Goal: Task Accomplishment & Management: Use online tool/utility

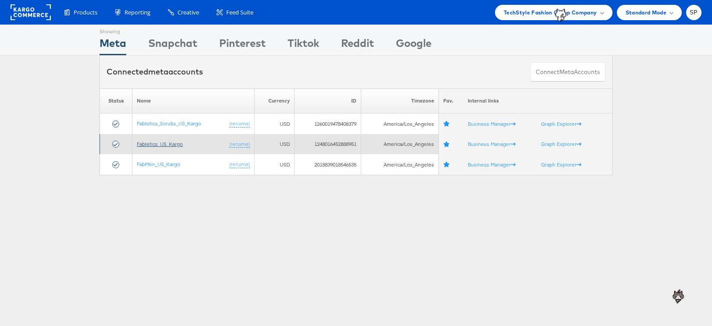
click at [173, 142] on link "Fabletics_US_Kargo" at bounding box center [160, 144] width 46 height 7
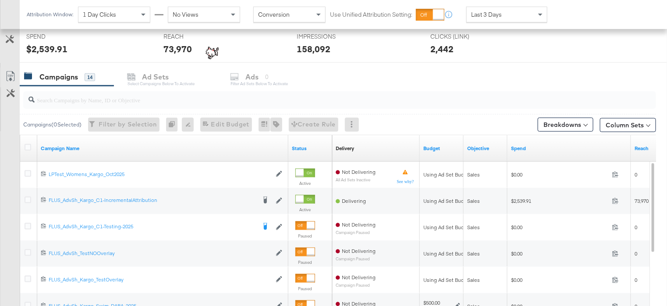
scroll to position [337, 0]
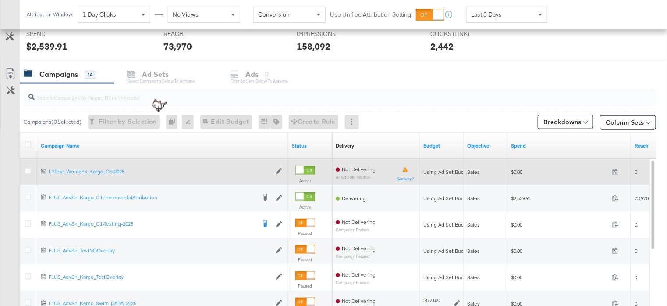
click at [304, 169] on div at bounding box center [300, 170] width 8 height 8
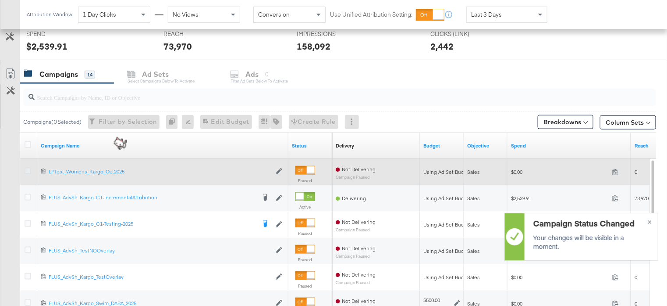
click at [29, 168] on icon at bounding box center [28, 171] width 7 height 7
click at [0, 0] on input "checkbox" at bounding box center [0, 0] width 0 height 0
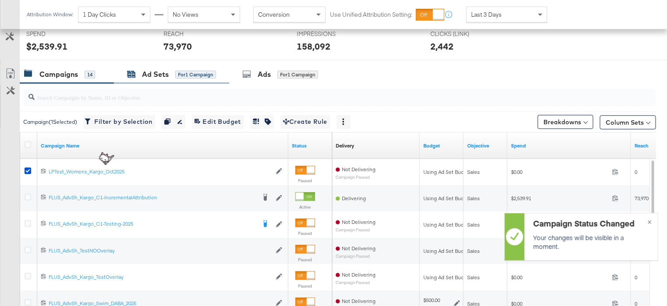
click at [151, 71] on div "Ad Sets" at bounding box center [155, 74] width 27 height 10
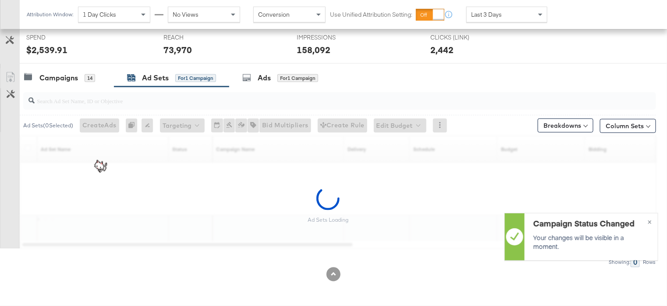
scroll to position [331, 0]
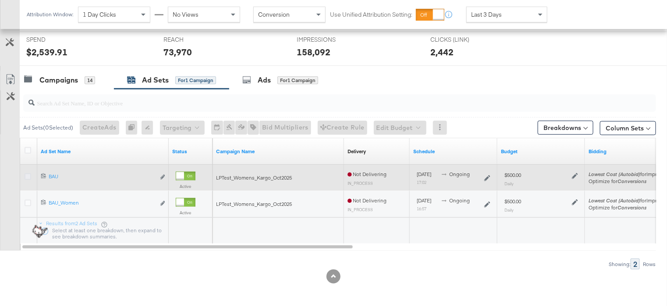
click at [26, 175] on icon at bounding box center [28, 176] width 7 height 7
click at [0, 0] on input "checkbox" at bounding box center [0, 0] width 0 height 0
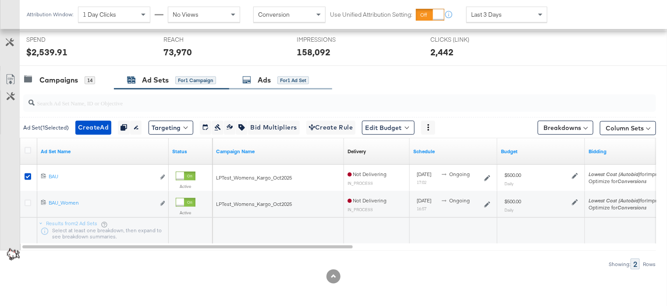
click at [254, 82] on div "Ads for 1 Ad Set" at bounding box center [276, 80] width 67 height 10
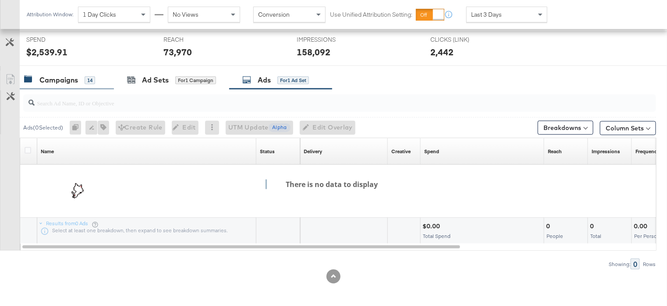
click at [83, 73] on div "Campaigns 14" at bounding box center [67, 80] width 94 height 19
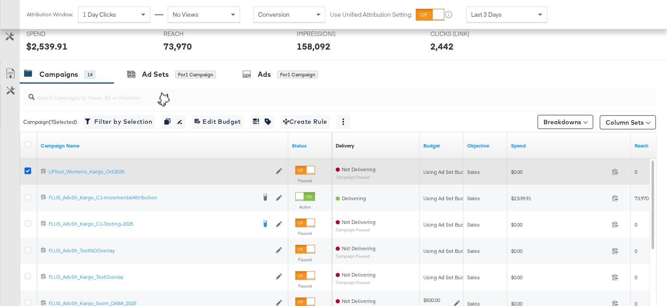
click at [25, 168] on icon at bounding box center [28, 171] width 7 height 7
click at [0, 0] on input "checkbox" at bounding box center [0, 0] width 0 height 0
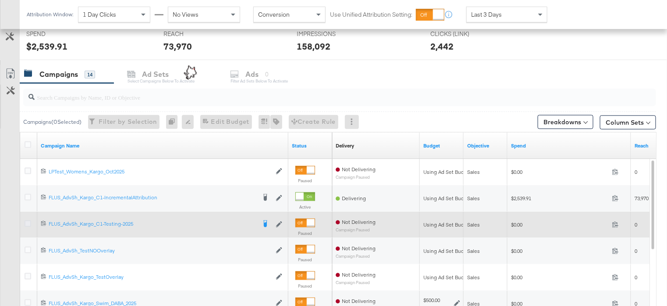
click at [29, 220] on icon at bounding box center [28, 223] width 7 height 7
click at [0, 0] on input "checkbox" at bounding box center [0, 0] width 0 height 0
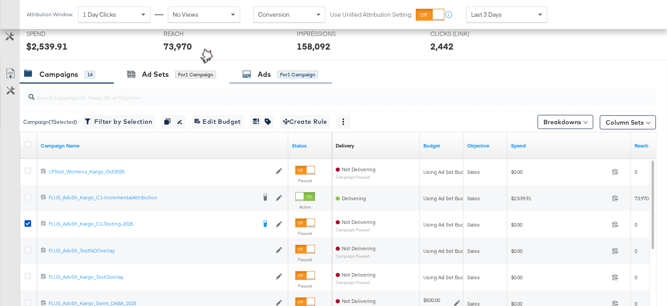
click at [269, 72] on div "Ads" at bounding box center [264, 74] width 13 height 10
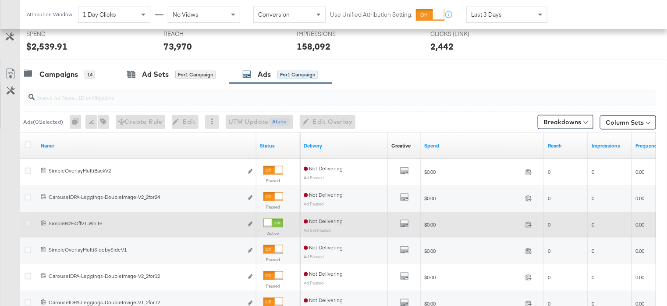
click at [26, 220] on icon at bounding box center [28, 223] width 7 height 7
click at [0, 0] on input "checkbox" at bounding box center [0, 0] width 0 height 0
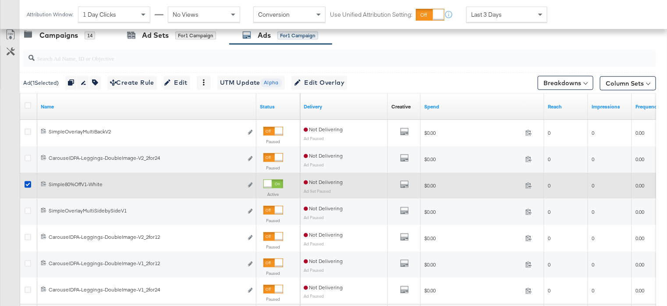
scroll to position [375, 0]
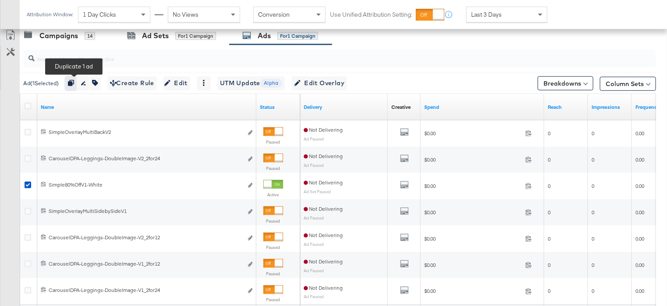
click at [72, 80] on icon "button" at bounding box center [71, 83] width 6 height 6
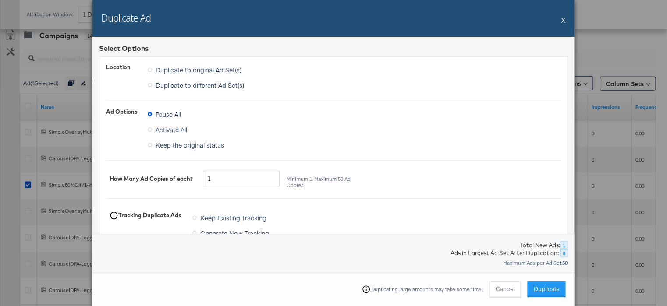
click at [175, 82] on span "Duplicate to different Ad Set(s)" at bounding box center [200, 85] width 89 height 9
click at [0, 0] on input "Duplicate to different Ad Set(s)" at bounding box center [0, 0] width 0 height 0
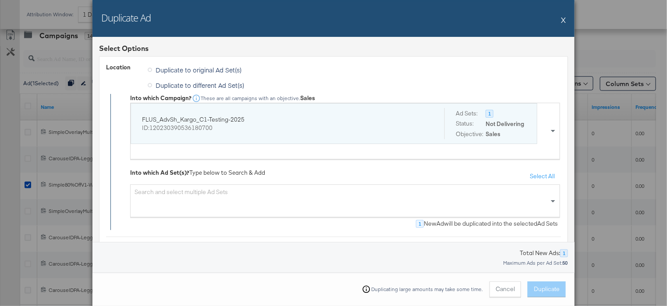
scroll to position [1, 0]
click at [201, 132] on div "FLUS_AdvSh_Kargo_C1-Testing-2025 ID: 120230390536180700" at bounding box center [286, 122] width 289 height 31
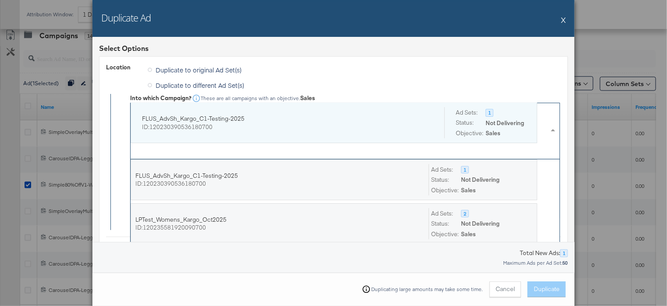
scroll to position [87, 429]
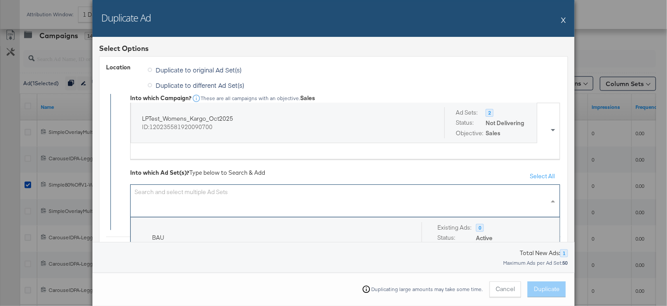
click at [210, 197] on div "Search and select multiple Ad Sets" at bounding box center [345, 200] width 430 height 33
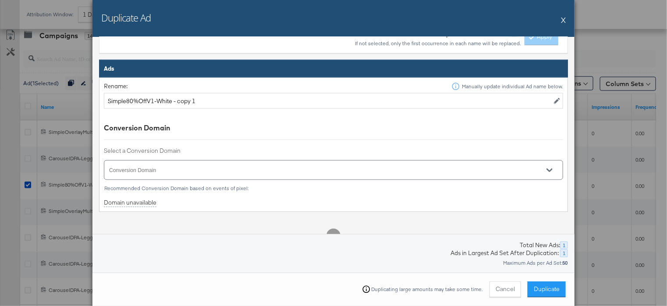
scroll to position [437, 0]
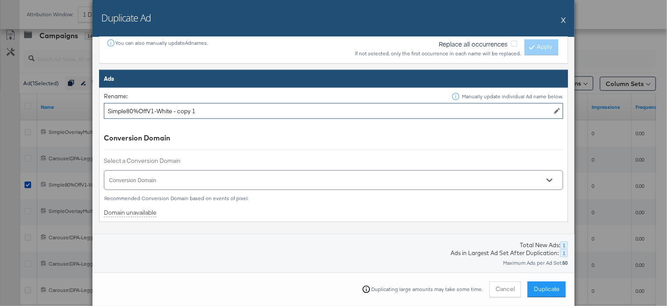
drag, startPoint x: 172, startPoint y: 111, endPoint x: 207, endPoint y: 111, distance: 35.1
click at [207, 111] on input "Simple80%OffV1-White - copy 1" at bounding box center [334, 111] width 460 height 16
type input "Simple80%OffV1-White"
click at [556, 288] on span "Duplicate" at bounding box center [547, 289] width 26 height 8
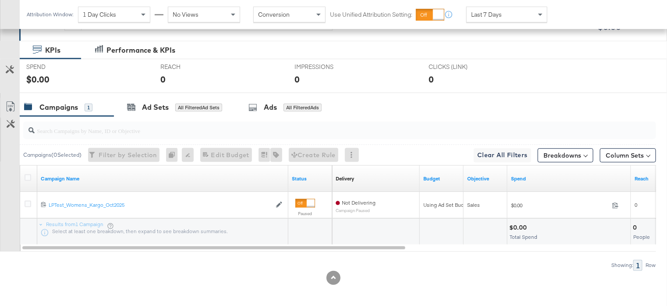
scroll to position [154, 0]
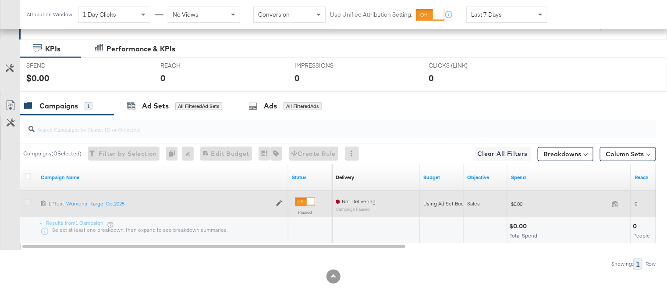
click at [28, 203] on icon at bounding box center [28, 202] width 7 height 7
click at [0, 0] on input "checkbox" at bounding box center [0, 0] width 0 height 0
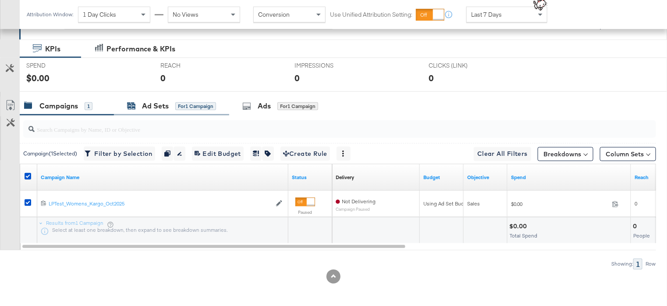
click at [166, 104] on div "Ad Sets" at bounding box center [155, 106] width 27 height 10
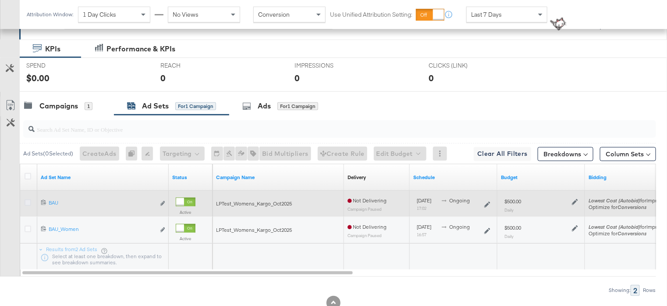
click at [28, 199] on icon at bounding box center [28, 202] width 7 height 7
click at [0, 0] on input "checkbox" at bounding box center [0, 0] width 0 height 0
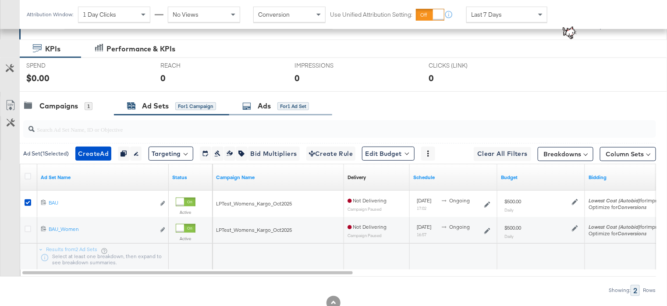
click at [284, 109] on div "Ads for 1 Ad Set" at bounding box center [276, 106] width 67 height 10
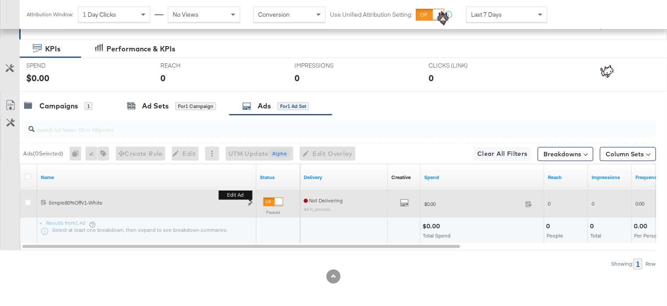
click at [250, 199] on b "Edit ad" at bounding box center [236, 194] width 34 height 9
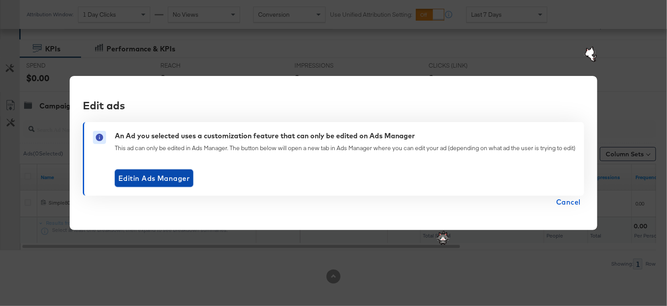
click at [163, 180] on span "Edit in Ads Manager" at bounding box center [153, 178] width 71 height 12
click at [189, 57] on div "Edit ads An Ad you selected uses a customization feature that can only be edite…" at bounding box center [333, 153] width 667 height 306
click at [579, 205] on span "Cancel" at bounding box center [568, 202] width 25 height 12
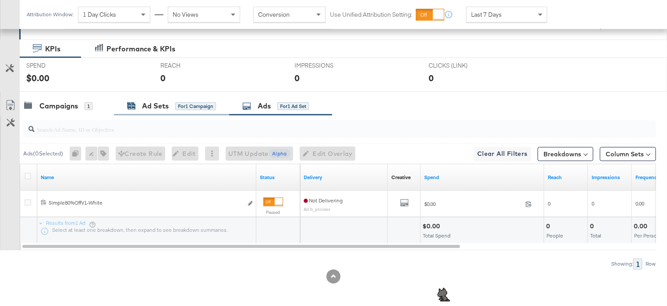
click at [146, 101] on div "Ad Sets" at bounding box center [155, 106] width 27 height 10
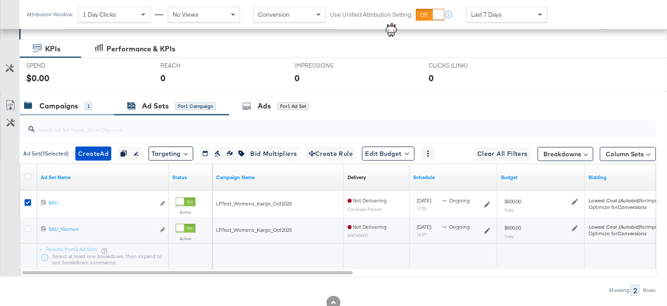
click at [48, 98] on div "Campaigns 1" at bounding box center [67, 105] width 94 height 19
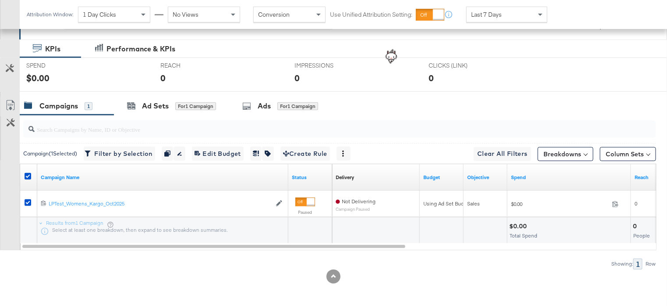
scroll to position [0, 0]
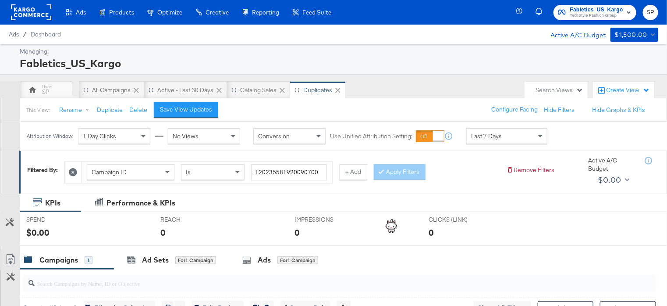
click at [72, 170] on icon at bounding box center [73, 172] width 8 height 8
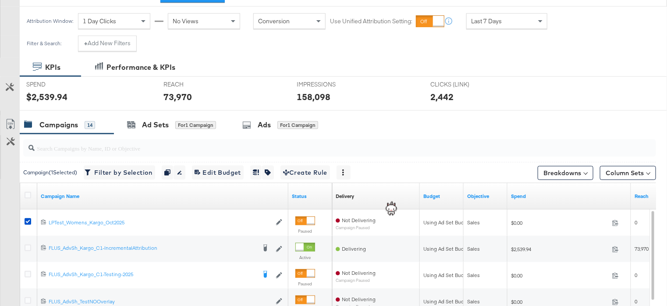
scroll to position [123, 0]
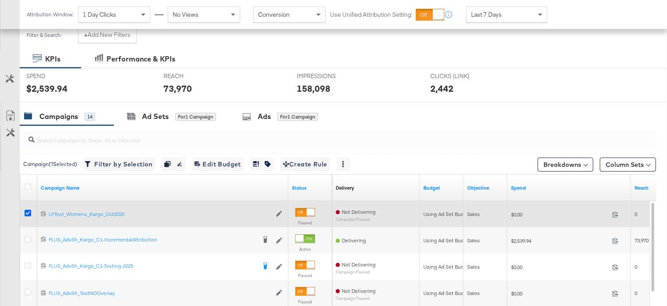
click at [27, 211] on icon at bounding box center [28, 213] width 7 height 7
click at [0, 0] on input "checkbox" at bounding box center [0, 0] width 0 height 0
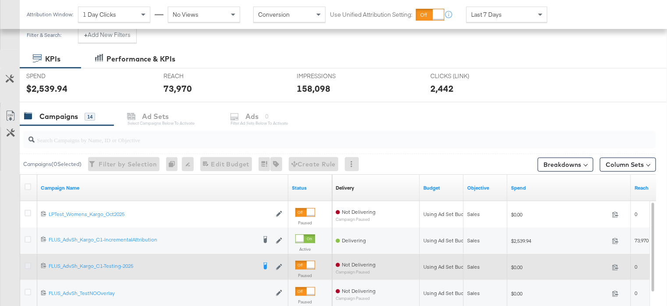
click at [27, 266] on icon at bounding box center [28, 265] width 7 height 7
click at [0, 0] on input "checkbox" at bounding box center [0, 0] width 0 height 0
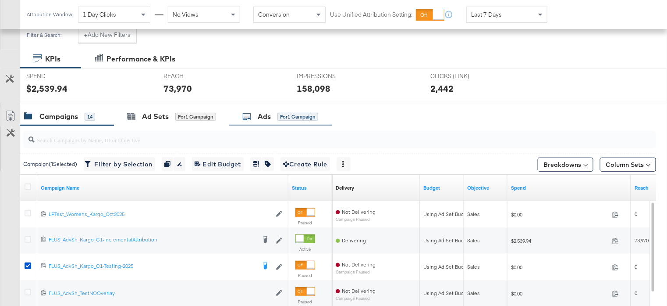
click at [250, 120] on div "Ads for 1 Campaign" at bounding box center [281, 116] width 76 height 10
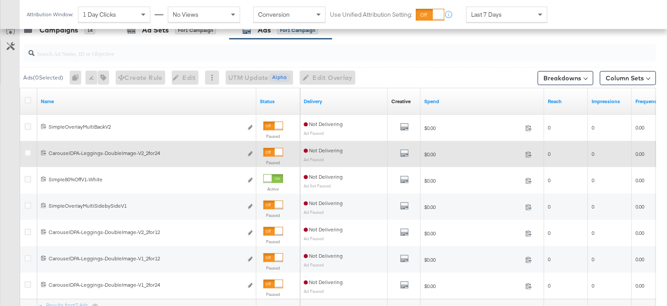
scroll to position [208, 0]
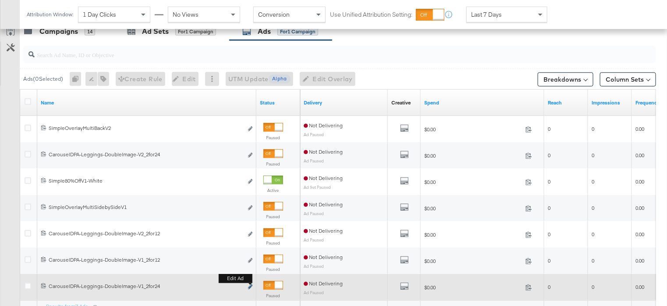
click at [251, 287] on icon "link" at bounding box center [250, 286] width 4 height 5
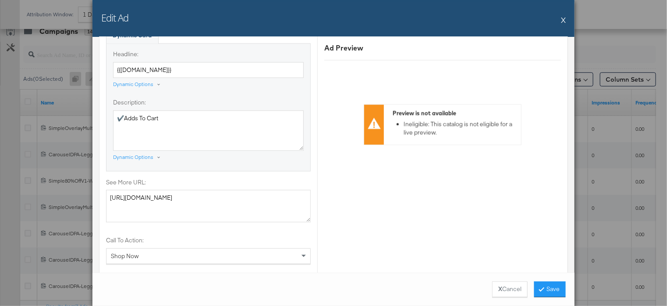
scroll to position [810, 0]
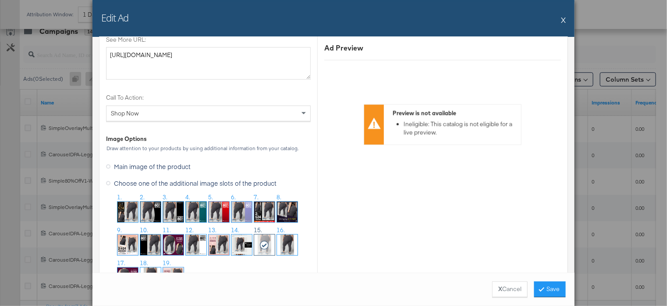
click at [566, 20] on button "X" at bounding box center [563, 20] width 5 height 18
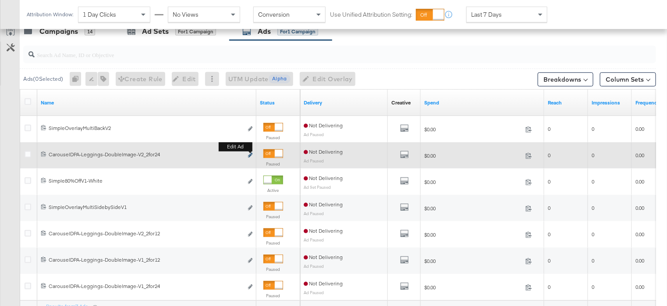
click at [250, 152] on button "Edit ad" at bounding box center [250, 155] width 5 height 9
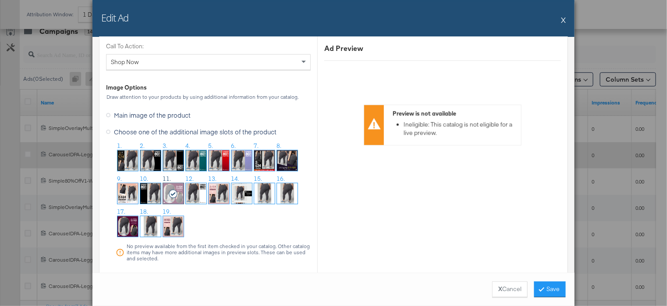
scroll to position [862, 0]
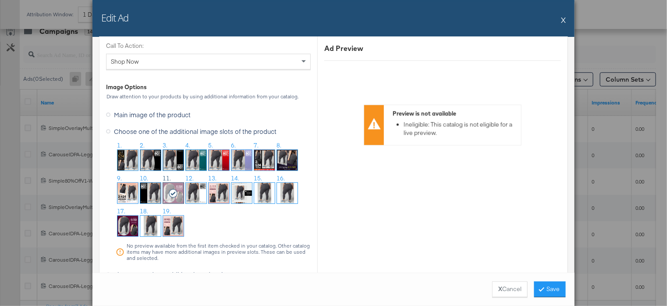
click at [563, 18] on button "X" at bounding box center [563, 20] width 5 height 18
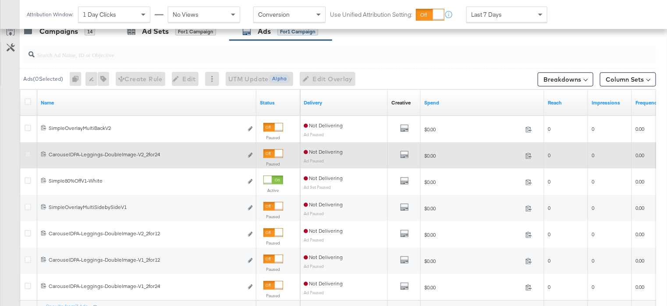
click at [27, 153] on icon at bounding box center [28, 154] width 7 height 7
click at [0, 0] on input "checkbox" at bounding box center [0, 0] width 0 height 0
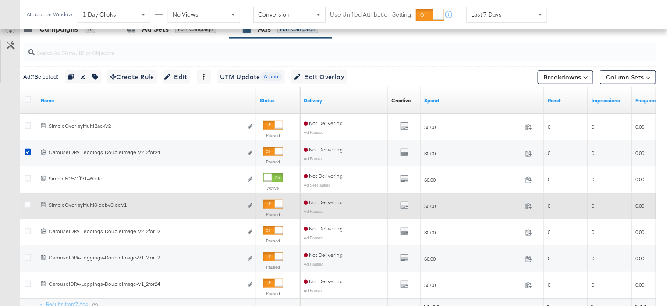
scroll to position [212, 0]
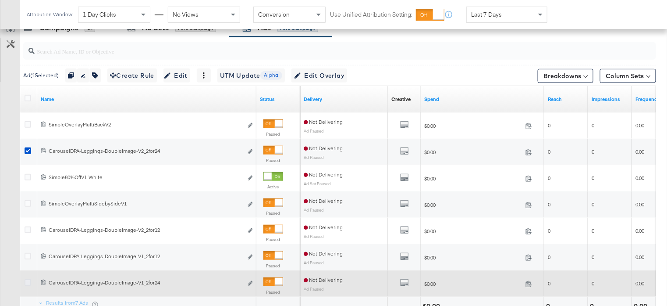
click at [27, 280] on icon at bounding box center [28, 282] width 7 height 7
click at [0, 0] on input "checkbox" at bounding box center [0, 0] width 0 height 0
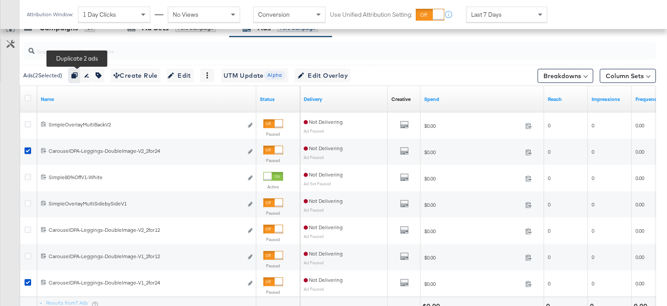
click at [74, 72] on icon "button" at bounding box center [74, 75] width 6 height 6
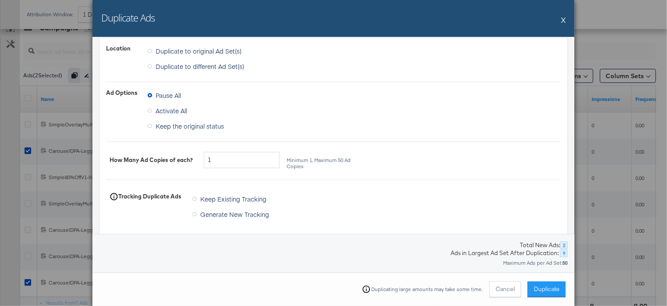
scroll to position [0, 0]
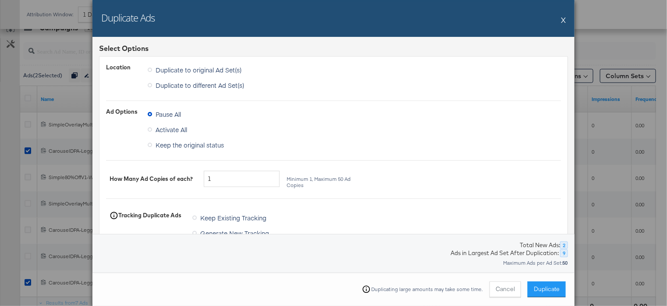
click at [189, 85] on span "Duplicate to different Ad Set(s)" at bounding box center [200, 85] width 89 height 9
click at [0, 0] on input "Duplicate to different Ad Set(s)" at bounding box center [0, 0] width 0 height 0
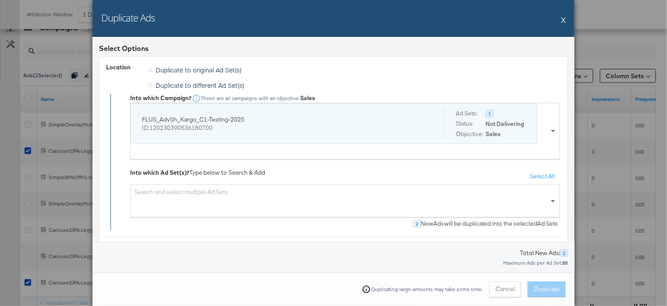
scroll to position [1, 0]
click at [211, 118] on div "FLUS_AdvSh_Kargo_C1-Testing-2025" at bounding box center [286, 118] width 289 height 8
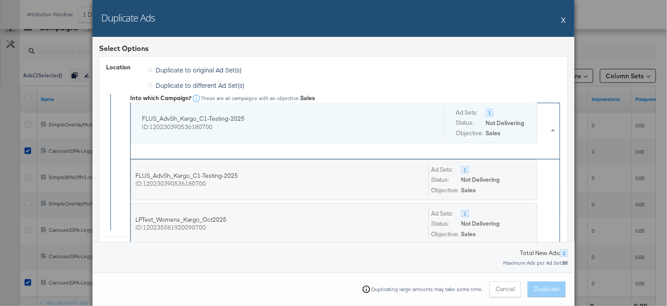
scroll to position [87, 429]
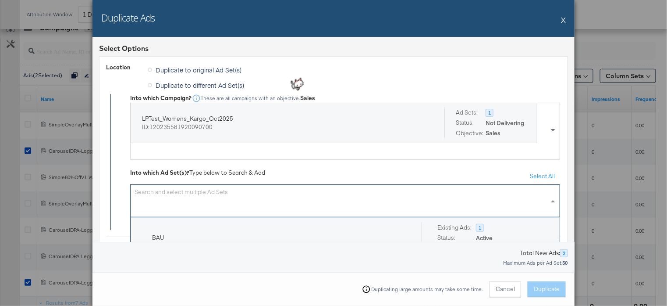
click at [213, 196] on div "Search and select multiple Ad Sets" at bounding box center [345, 200] width 430 height 33
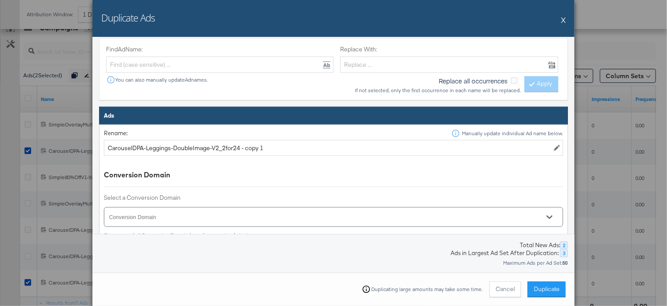
scroll to position [402, 0]
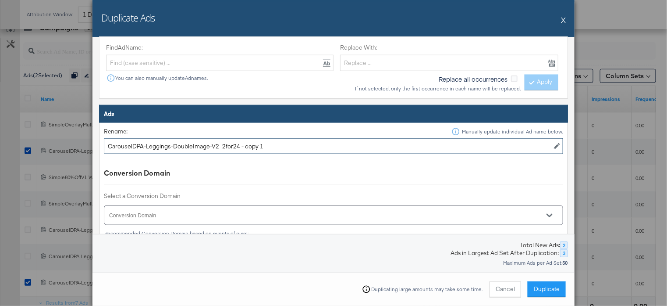
drag, startPoint x: 239, startPoint y: 145, endPoint x: 289, endPoint y: 143, distance: 50.5
click at [289, 143] on input "CarouselDPA-Leggings-DoubleImage-V2_2for24 - copy 1" at bounding box center [334, 146] width 460 height 16
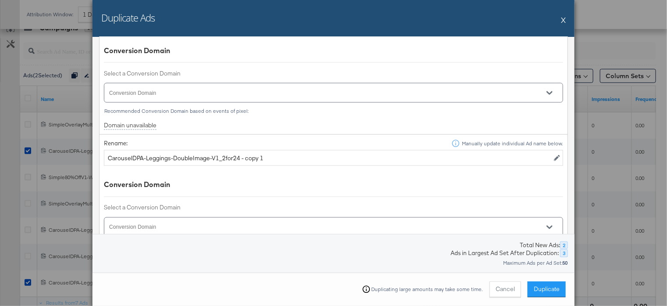
scroll to position [523, 0]
type input "CarouselDPA-Leggings-DoubleImage-V2_2for24"
drag, startPoint x: 239, startPoint y: 157, endPoint x: 295, endPoint y: 153, distance: 56.7
click at [295, 153] on input "CarouselDPA-Leggings-DoubleImage-V1_2for24 - copy 1" at bounding box center [334, 159] width 460 height 16
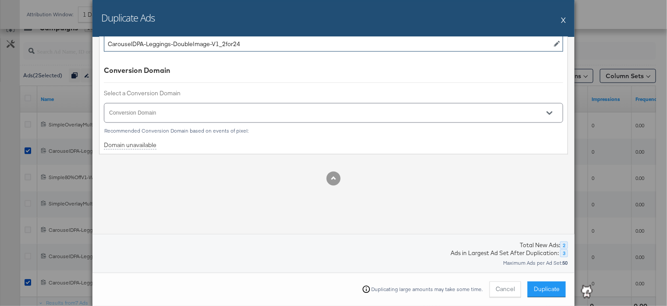
scroll to position [641, 0]
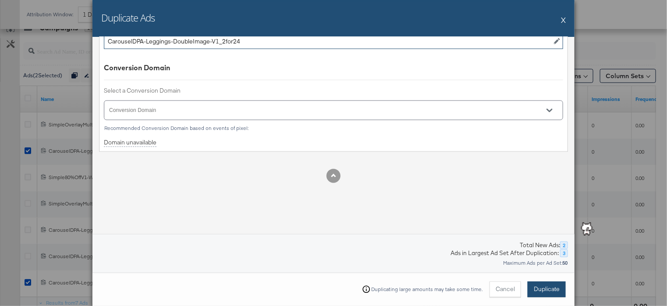
type input "CarouselDPA-Leggings-DoubleImage-V1_2for24"
click at [549, 286] on span "Duplicate" at bounding box center [547, 289] width 26 height 8
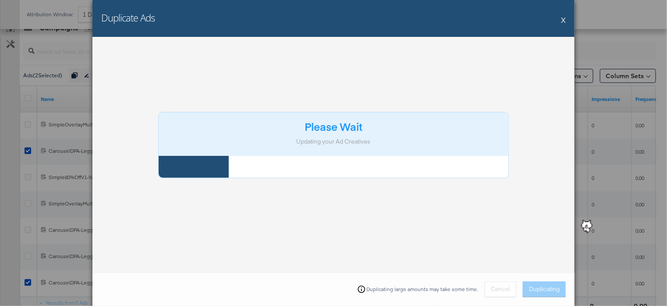
scroll to position [18, 0]
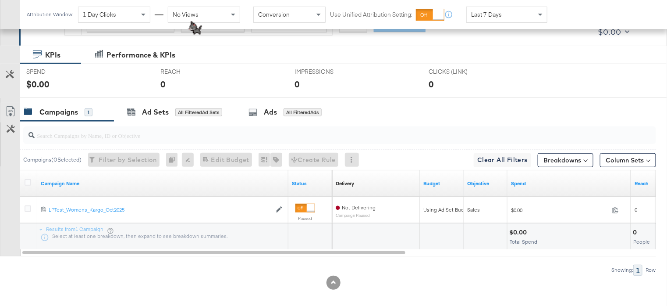
scroll to position [154, 0]
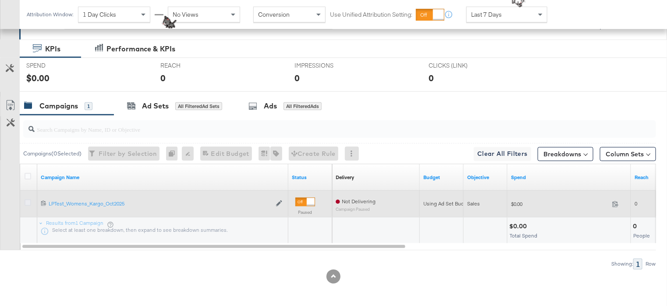
click at [28, 200] on icon at bounding box center [28, 202] width 7 height 7
click at [0, 0] on input "checkbox" at bounding box center [0, 0] width 0 height 0
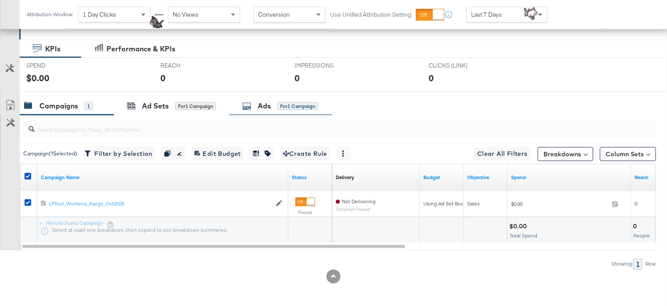
click at [249, 113] on div "Ads for 1 Campaign" at bounding box center [280, 105] width 103 height 19
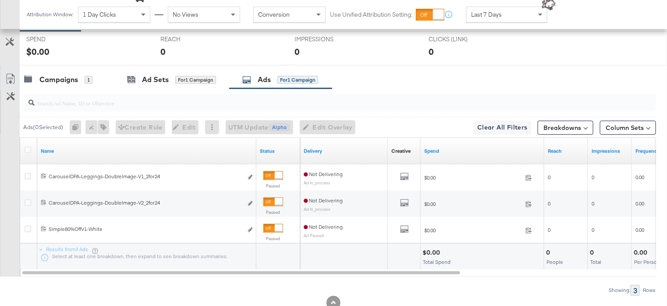
scroll to position [181, 0]
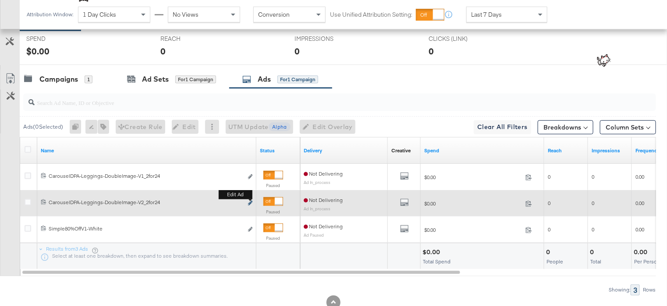
click at [250, 201] on icon "link" at bounding box center [250, 202] width 4 height 5
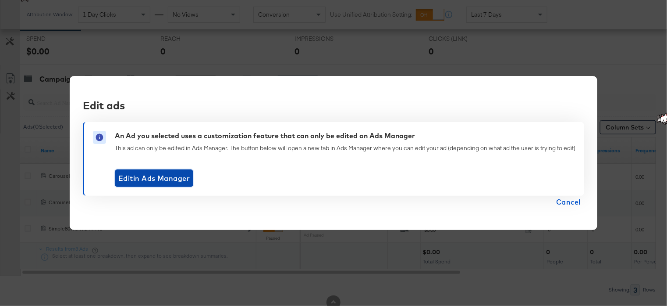
click at [166, 175] on span "Edit in Ads Manager" at bounding box center [153, 178] width 71 height 12
click at [455, 50] on div "Edit ads An Ad you selected uses a customization feature that can only be edite…" at bounding box center [333, 153] width 667 height 306
click at [576, 203] on span "Cancel" at bounding box center [568, 202] width 25 height 12
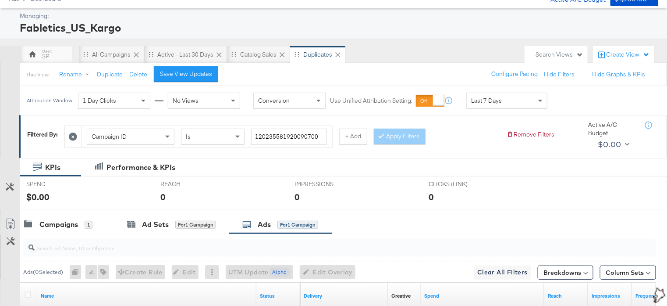
scroll to position [0, 0]
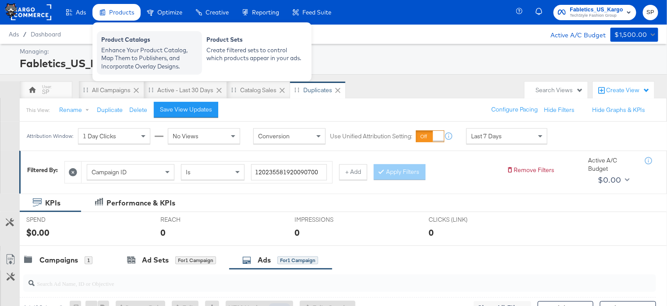
click at [124, 51] on div "Enhance Your Product Catalog, Map Them to Publishers, and Incorporate Overlay D…" at bounding box center [149, 58] width 96 height 25
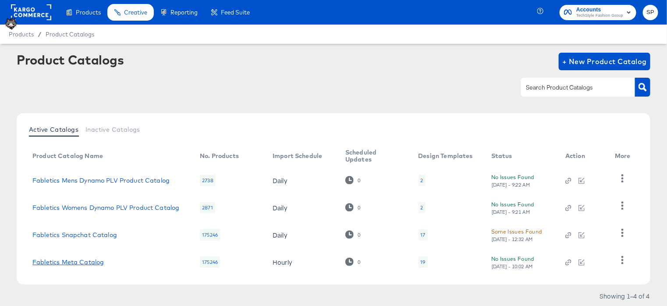
click at [96, 264] on link "Fabletics Meta Catalog" at bounding box center [67, 261] width 71 height 7
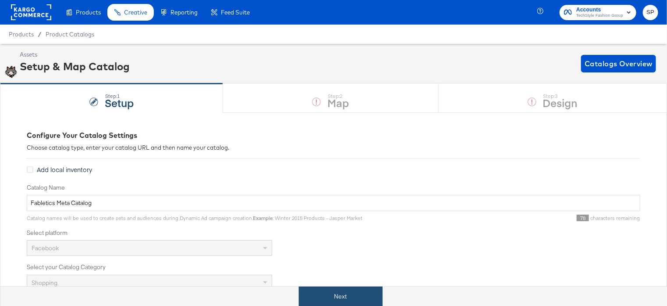
click at [312, 292] on button "Next" at bounding box center [341, 296] width 84 height 20
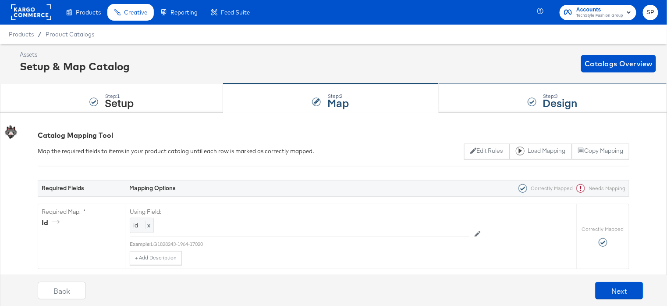
click at [480, 96] on div "Step: 3 Design" at bounding box center [553, 98] width 228 height 29
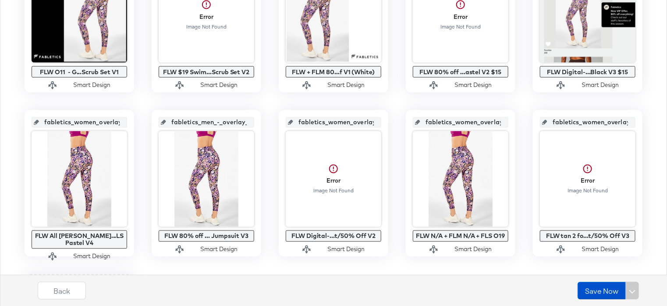
scroll to position [628, 0]
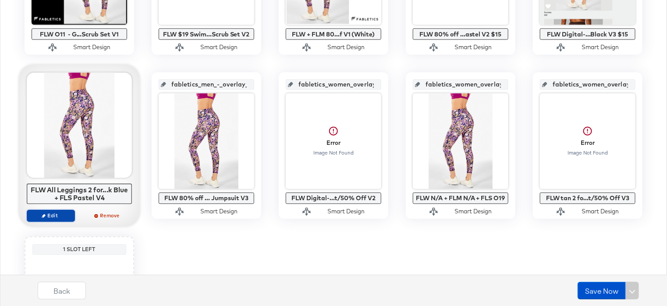
click at [48, 217] on span "Edit" at bounding box center [51, 215] width 40 height 7
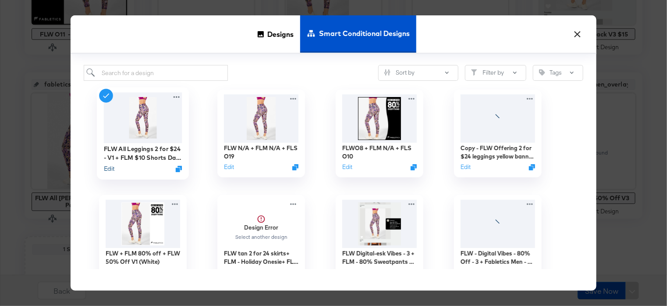
click at [109, 169] on button "Edit" at bounding box center [109, 168] width 11 height 8
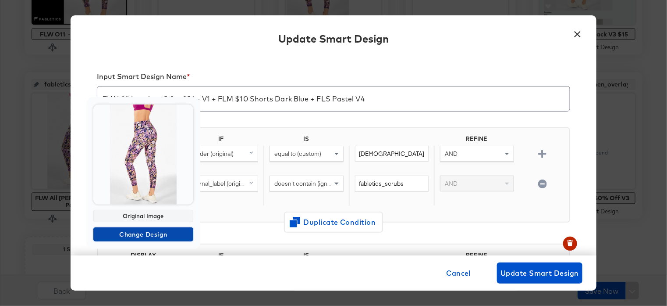
click at [150, 235] on span "Change Design" at bounding box center [143, 234] width 93 height 11
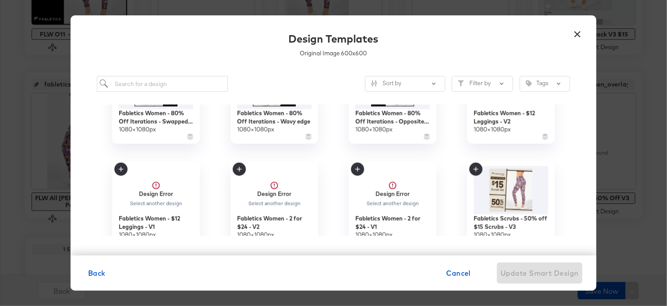
scroll to position [902, 0]
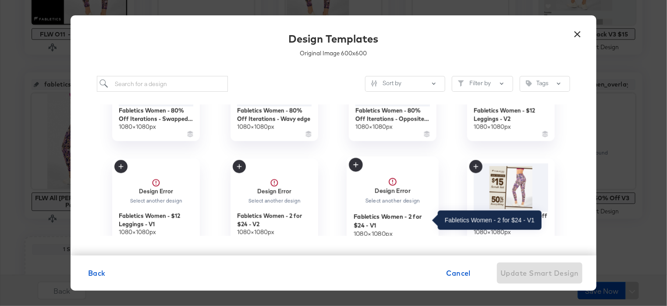
click at [394, 215] on div "Fabletics Women - 2 for $24 - V1" at bounding box center [393, 220] width 78 height 17
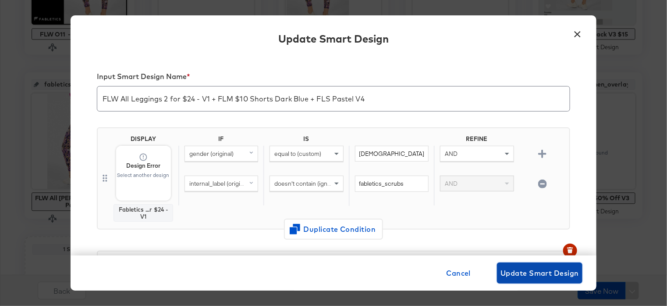
click at [508, 277] on span "Update Smart Design" at bounding box center [540, 273] width 78 height 12
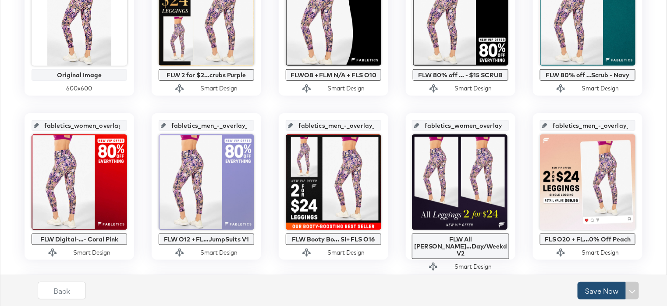
scroll to position [260, 0]
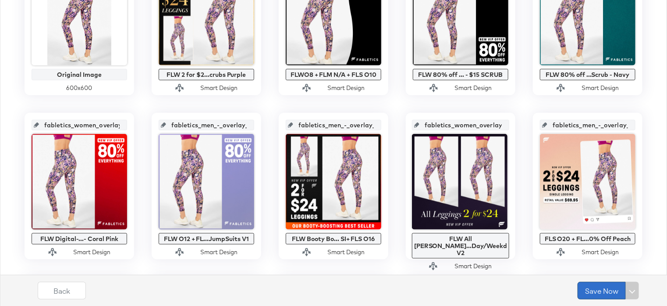
click at [602, 293] on button "Save Now" at bounding box center [602, 291] width 48 height 18
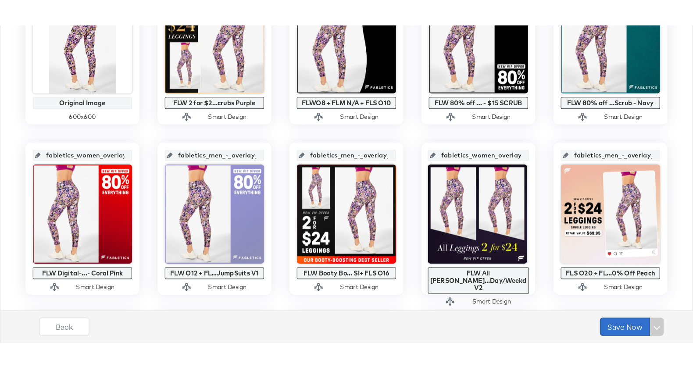
scroll to position [0, 0]
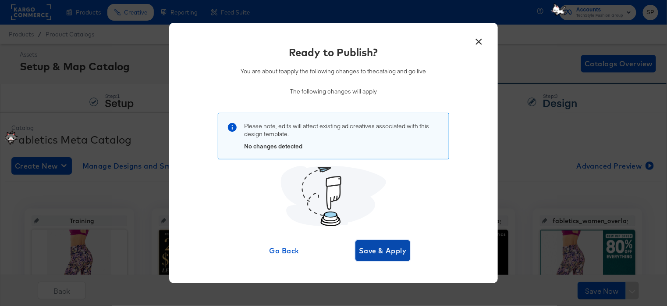
click at [366, 241] on button "Save & Apply" at bounding box center [383, 250] width 55 height 21
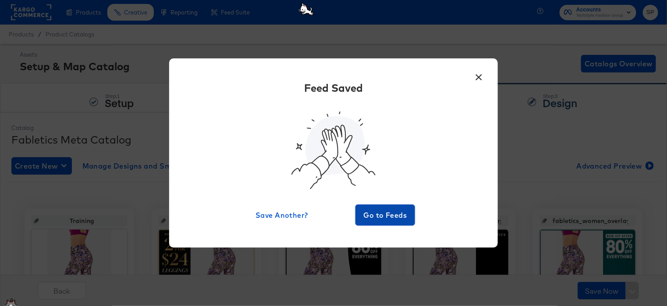
click at [389, 212] on span "Go to Feeds" at bounding box center [385, 215] width 53 height 12
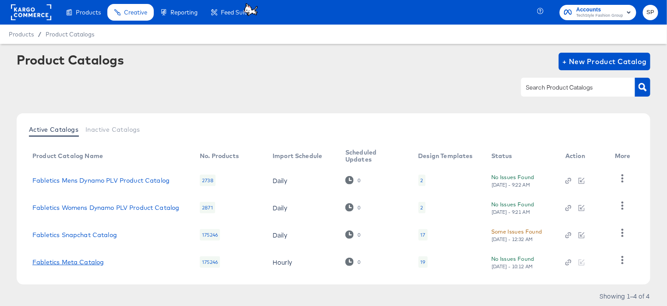
click at [97, 260] on link "Fabletics Meta Catalog" at bounding box center [67, 261] width 71 height 7
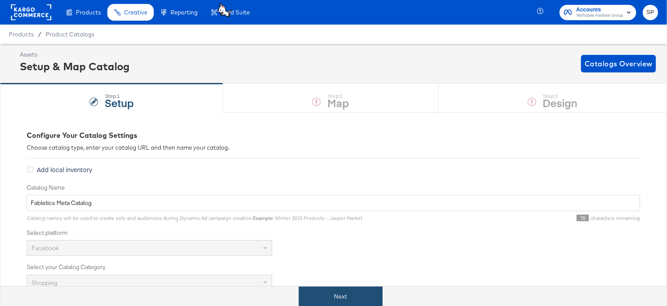
click at [361, 294] on button "Next" at bounding box center [341, 296] width 84 height 20
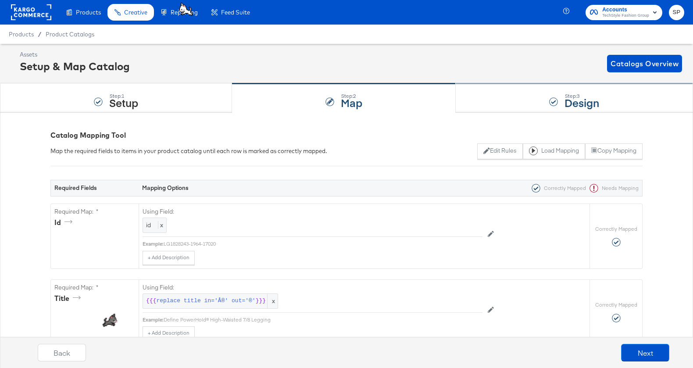
click at [536, 99] on div "Step: 3 Design" at bounding box center [574, 98] width 237 height 29
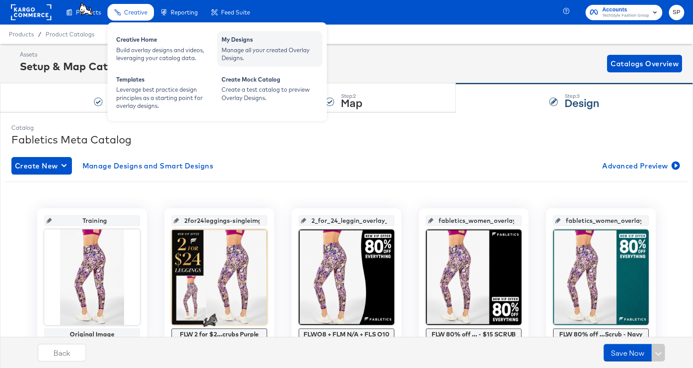
click at [243, 52] on div "Manage all your created Overlay Designs." at bounding box center [269, 54] width 96 height 16
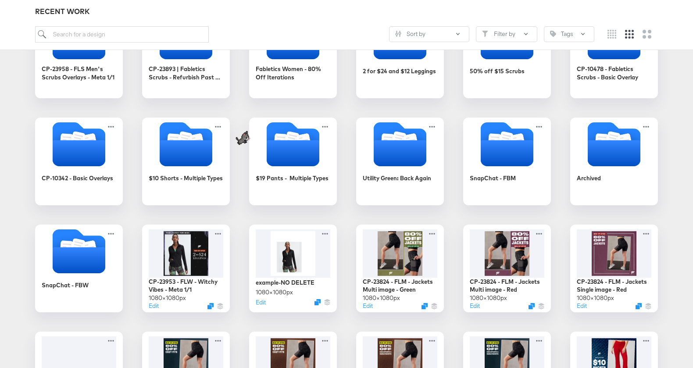
scroll to position [200, 0]
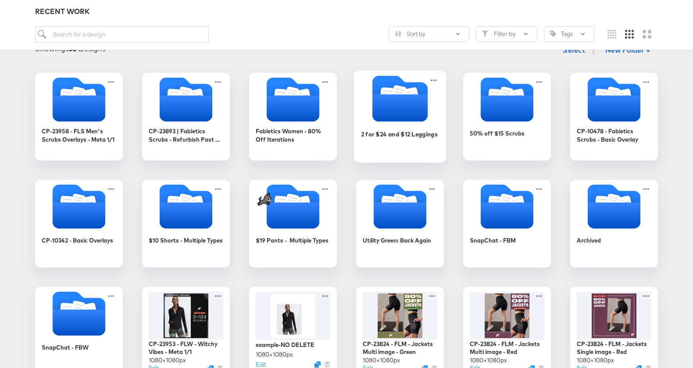
click at [416, 105] on icon "Folder" at bounding box center [399, 107] width 55 height 27
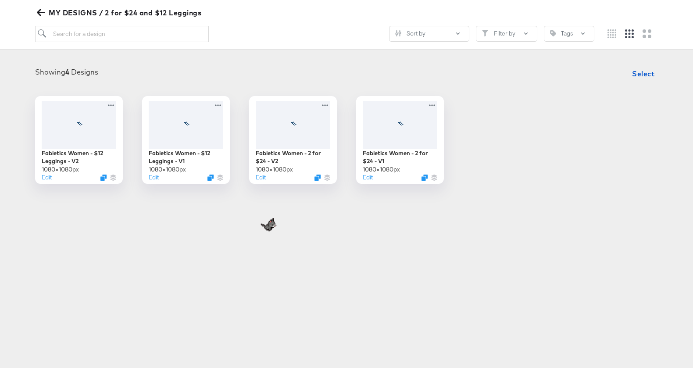
scroll to position [100, 0]
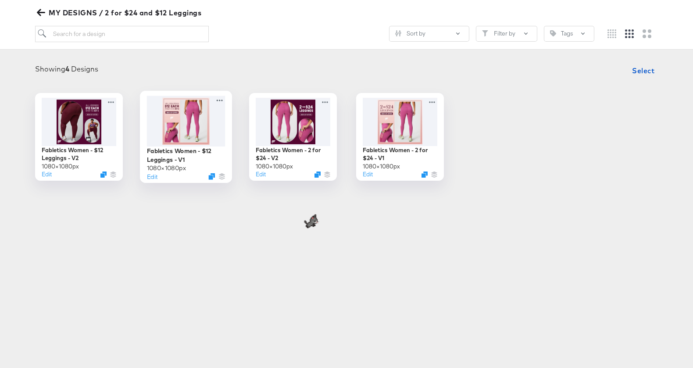
click at [191, 119] on div at bounding box center [186, 121] width 78 height 50
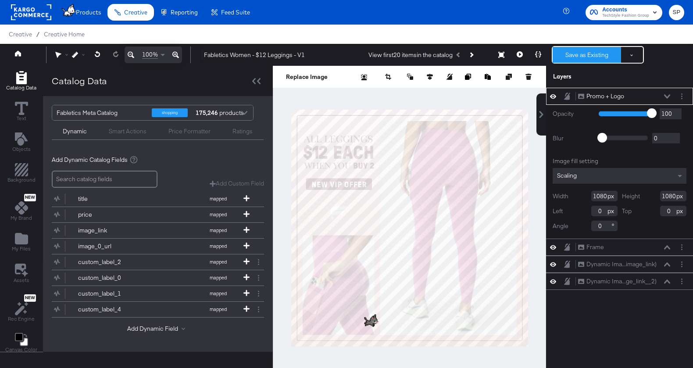
click at [571, 54] on button "Save as Existing" at bounding box center [587, 55] width 68 height 16
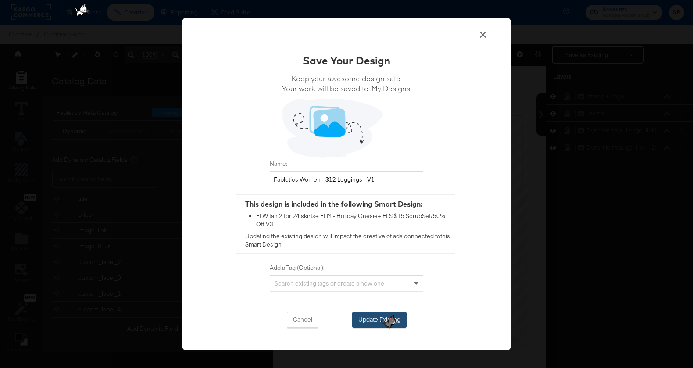
click at [358, 305] on button "Update Existing" at bounding box center [379, 320] width 54 height 16
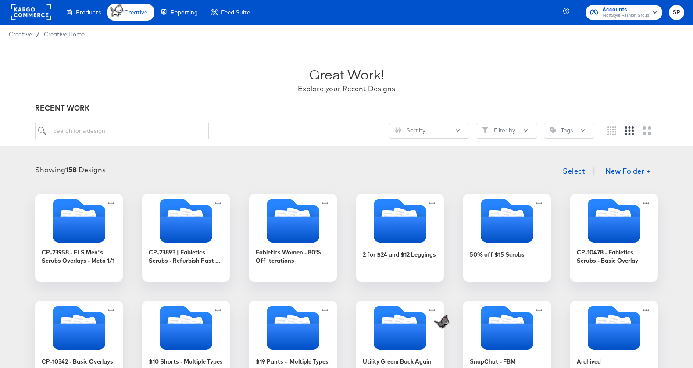
click at [37, 18] on rect at bounding box center [31, 12] width 40 height 16
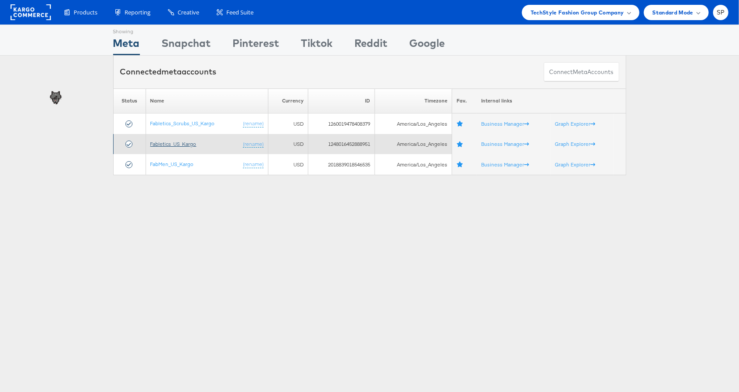
click at [167, 142] on link "Fabletics_US_Kargo" at bounding box center [173, 144] width 46 height 7
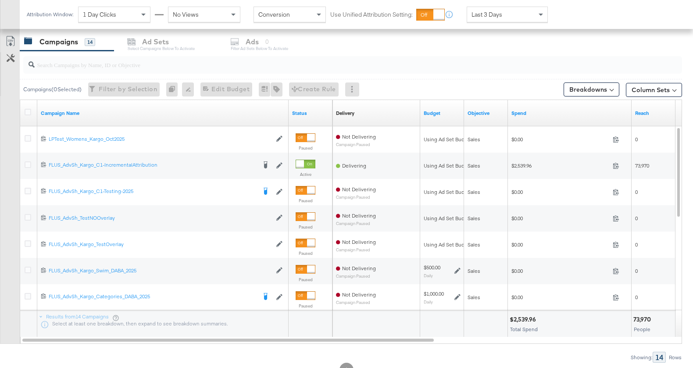
scroll to position [369, 0]
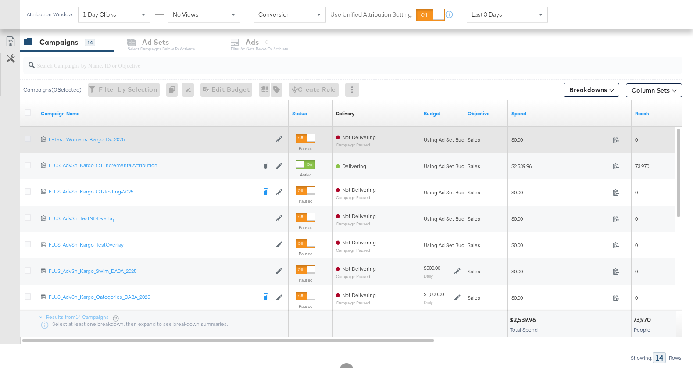
click at [25, 138] on icon at bounding box center [28, 139] width 7 height 7
click at [0, 0] on input "checkbox" at bounding box center [0, 0] width 0 height 0
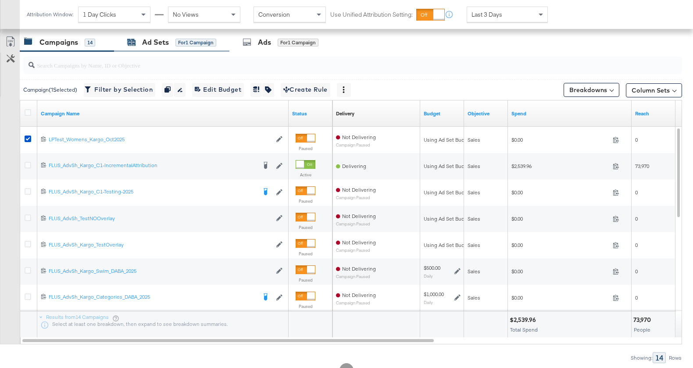
click at [199, 39] on div "for 1 Campaign" at bounding box center [195, 43] width 41 height 8
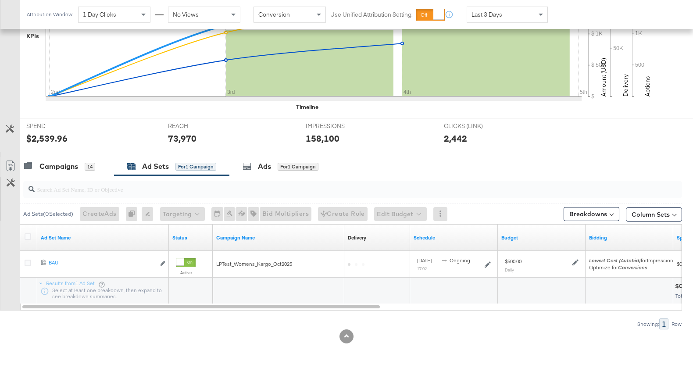
scroll to position [243, 0]
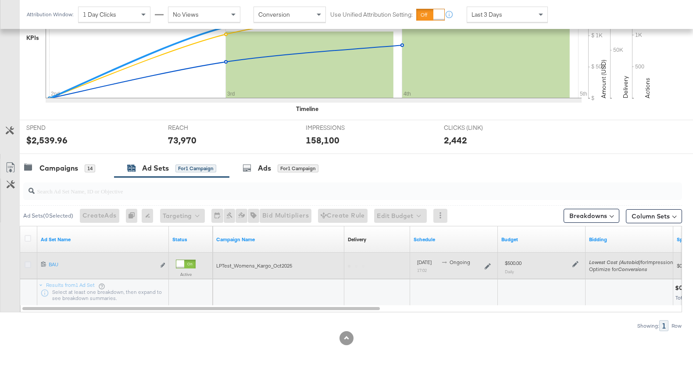
click at [27, 266] on div at bounding box center [29, 265] width 9 height 9
click at [27, 264] on icon at bounding box center [28, 264] width 7 height 7
click at [0, 0] on input "checkbox" at bounding box center [0, 0] width 0 height 0
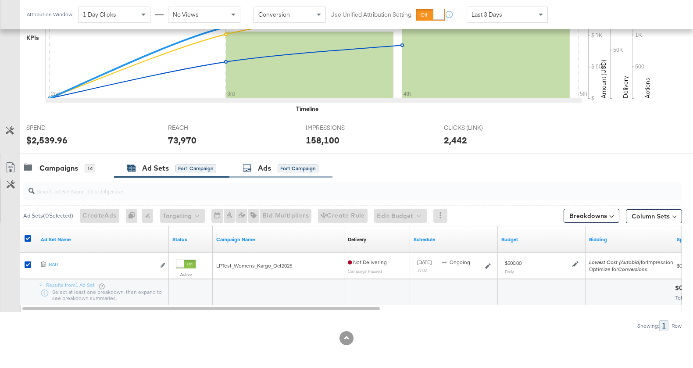
click at [267, 165] on div "Ads" at bounding box center [264, 168] width 13 height 10
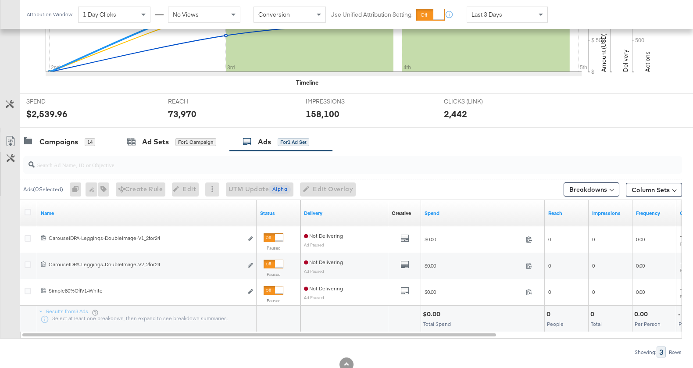
scroll to position [296, 0]
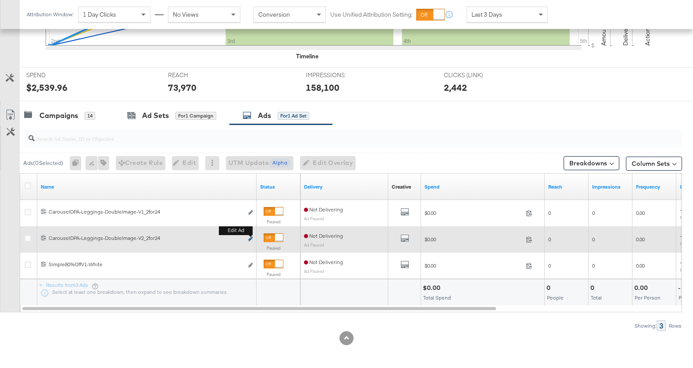
click at [250, 236] on icon "link" at bounding box center [250, 238] width 4 height 5
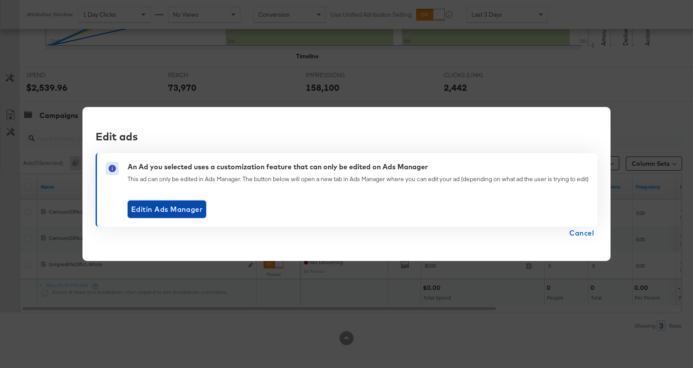
click at [164, 209] on span "Edit in Ads Manager" at bounding box center [166, 209] width 71 height 12
click at [587, 233] on span "Cancel" at bounding box center [581, 233] width 25 height 12
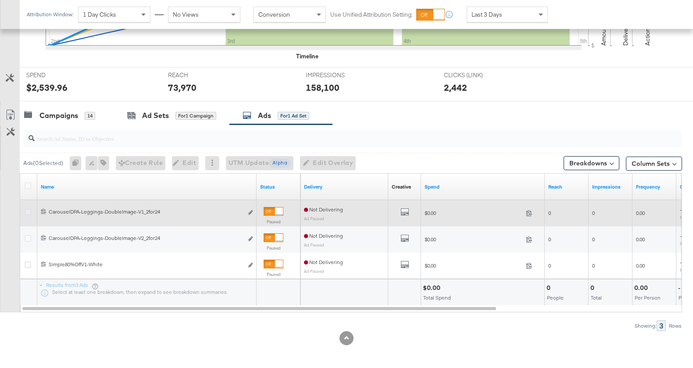
click at [29, 209] on icon at bounding box center [28, 212] width 7 height 7
click at [0, 0] on input "checkbox" at bounding box center [0, 0] width 0 height 0
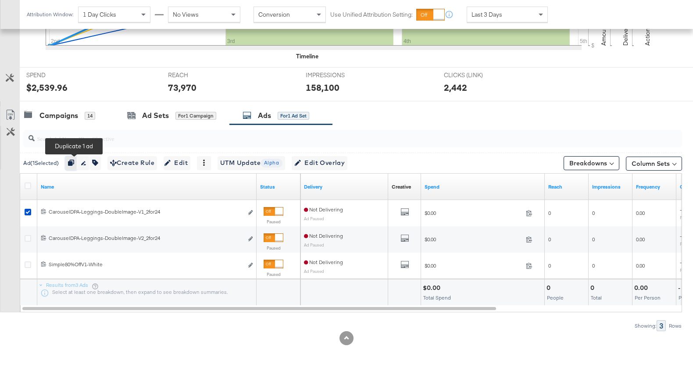
click at [73, 157] on button "button" at bounding box center [71, 163] width 12 height 14
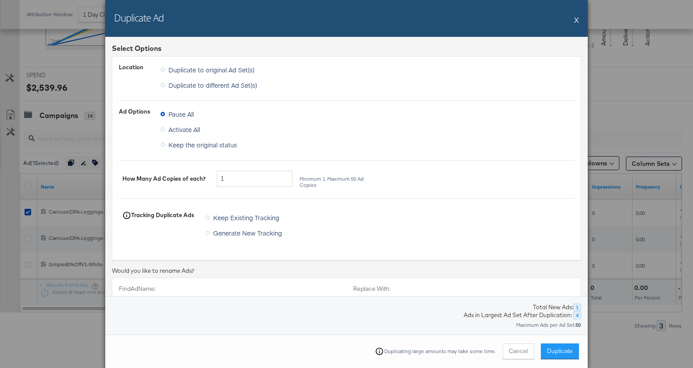
click at [226, 88] on span "Duplicate to different Ad Set(s)" at bounding box center [212, 85] width 89 height 9
click at [0, 0] on input "Duplicate to different Ad Set(s)" at bounding box center [0, 0] width 0 height 0
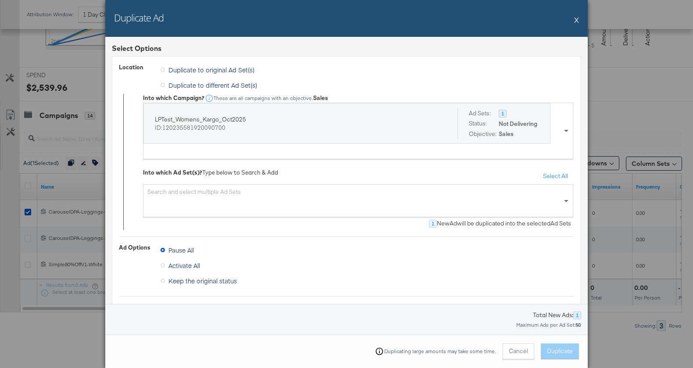
click at [239, 198] on div "Search and select multiple Ad Sets" at bounding box center [358, 200] width 430 height 33
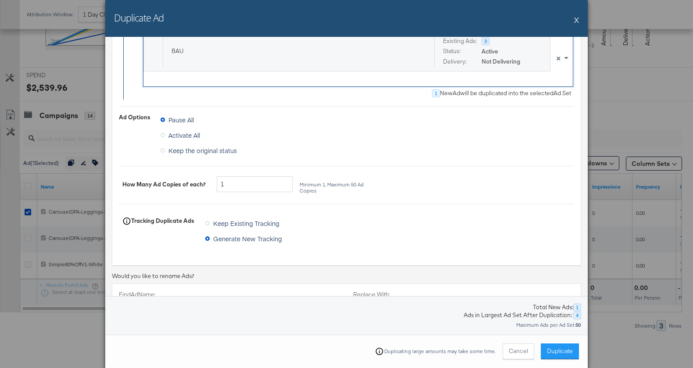
scroll to position [288, 0]
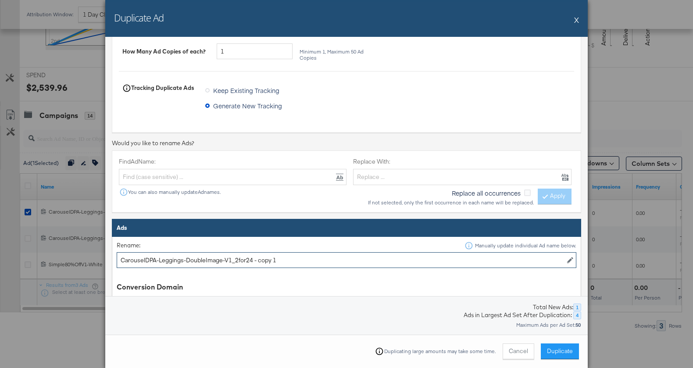
drag, startPoint x: 251, startPoint y: 259, endPoint x: 306, endPoint y: 257, distance: 54.4
click at [306, 257] on input "CarouselDPA-Leggings-DoubleImage-V1_2for24 - copy 1" at bounding box center [347, 260] width 460 height 16
type input "CarouselDPA-Leggings-DoubleImage-V1_2for24"
click at [569, 353] on span "Duplicate" at bounding box center [560, 351] width 26 height 8
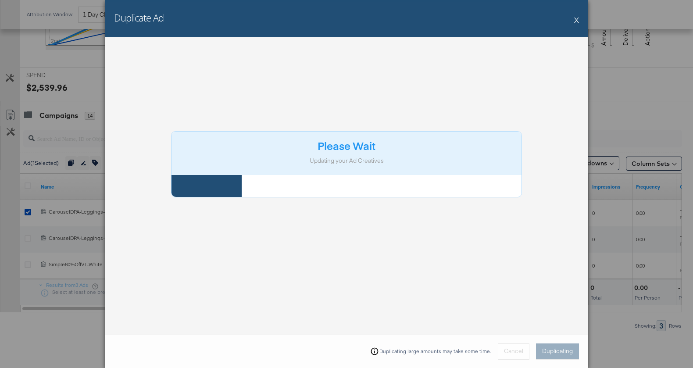
scroll to position [0, 0]
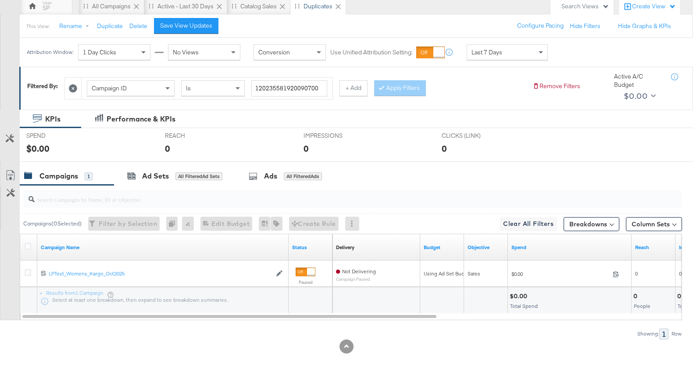
scroll to position [92, 0]
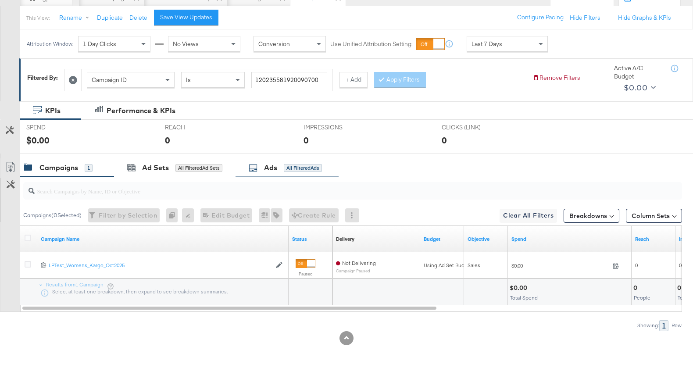
click at [274, 167] on div "Ads" at bounding box center [270, 168] width 13 height 10
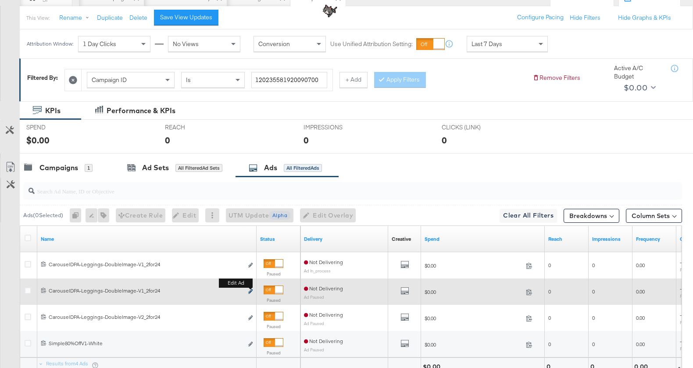
click at [249, 289] on icon "link" at bounding box center [250, 291] width 4 height 5
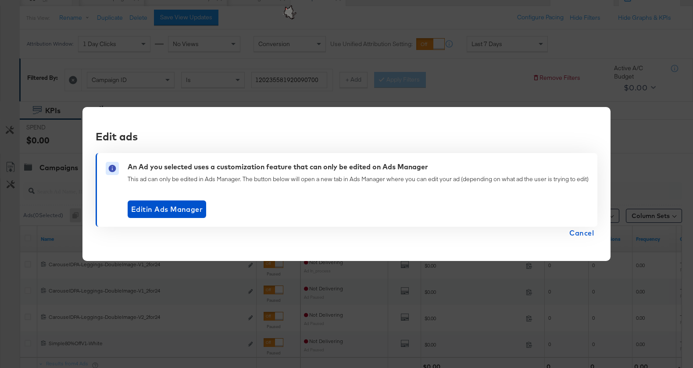
click at [189, 82] on div "Edit ads An Ad you selected uses a customization feature that can only be edite…" at bounding box center [346, 184] width 693 height 368
click at [587, 232] on span "Cancel" at bounding box center [581, 233] width 25 height 12
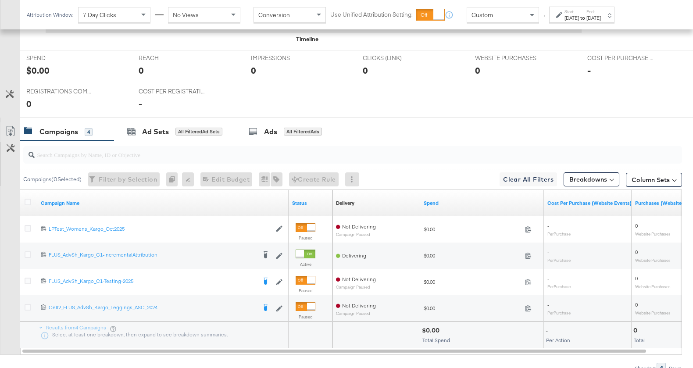
scroll to position [393, 0]
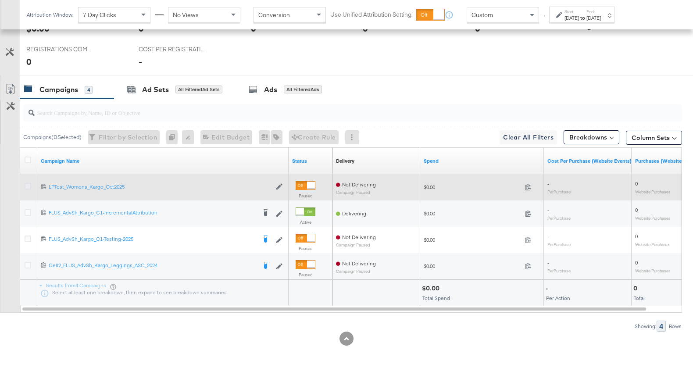
click at [28, 183] on icon at bounding box center [28, 186] width 7 height 7
click at [0, 0] on input "checkbox" at bounding box center [0, 0] width 0 height 0
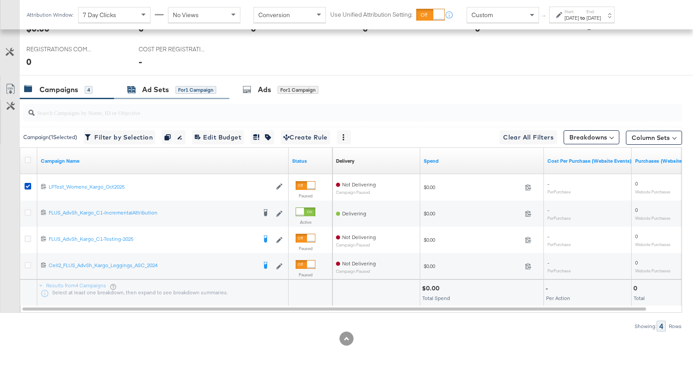
click at [164, 85] on div "Ad Sets" at bounding box center [155, 90] width 27 height 10
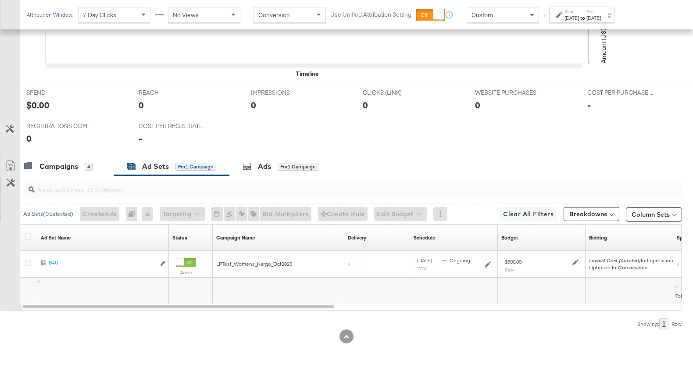
scroll to position [314, 0]
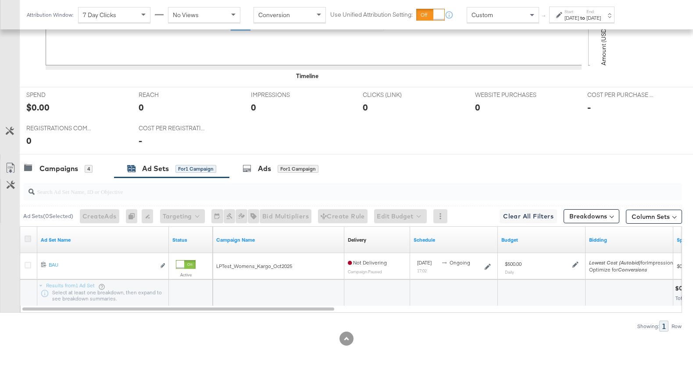
click at [25, 239] on icon at bounding box center [28, 238] width 7 height 7
click at [0, 0] on input "checkbox" at bounding box center [0, 0] width 0 height 0
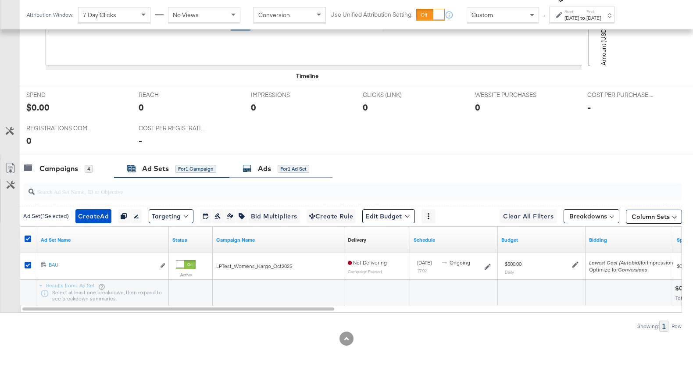
click at [248, 166] on icon at bounding box center [247, 168] width 9 height 9
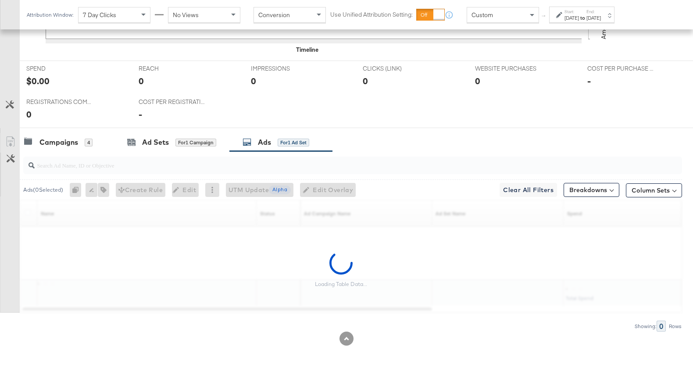
scroll to position [367, 0]
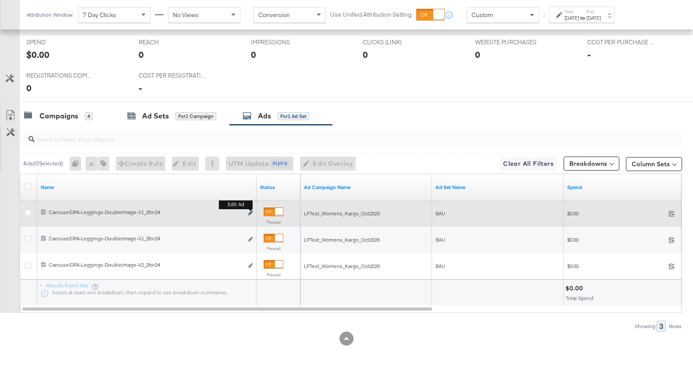
click at [250, 211] on icon "link" at bounding box center [250, 212] width 4 height 5
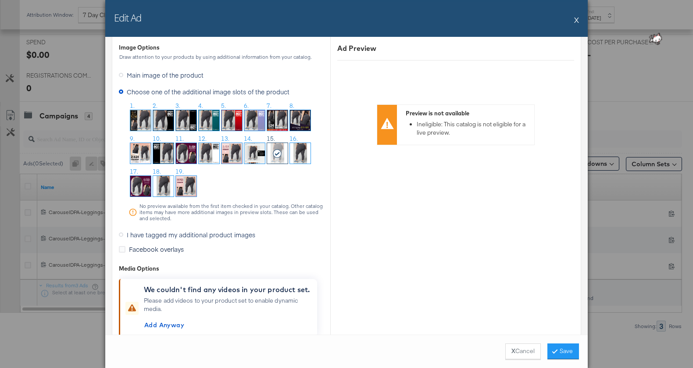
scroll to position [952, 0]
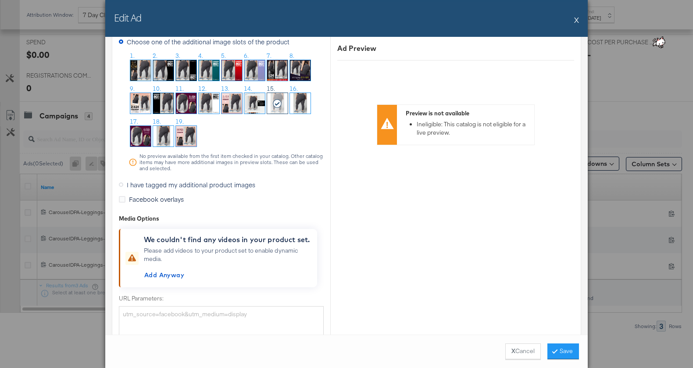
click at [232, 101] on img at bounding box center [231, 103] width 21 height 21
click at [560, 351] on button "Save" at bounding box center [563, 351] width 32 height 16
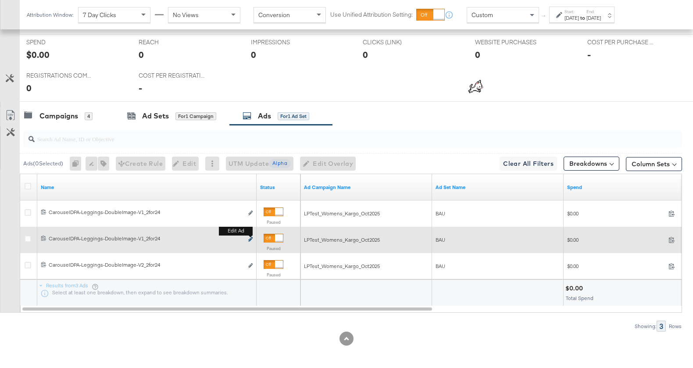
click at [249, 237] on icon "link" at bounding box center [250, 239] width 4 height 5
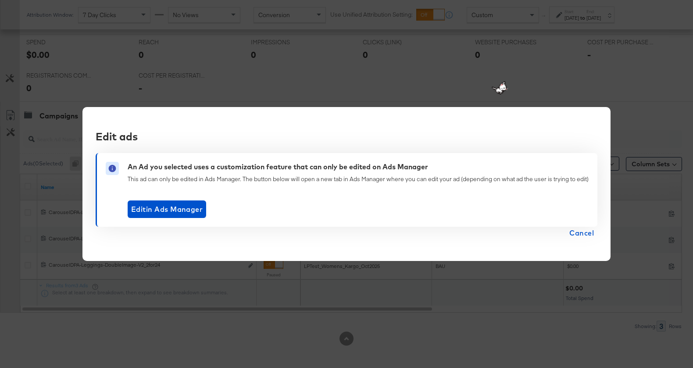
click at [579, 233] on span "Cancel" at bounding box center [581, 233] width 25 height 12
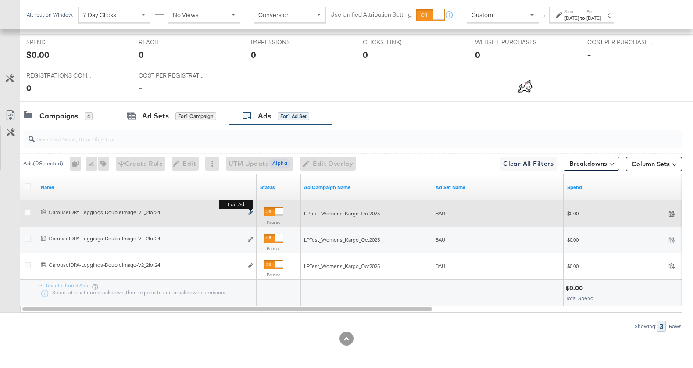
click at [249, 211] on icon "link" at bounding box center [250, 212] width 4 height 5
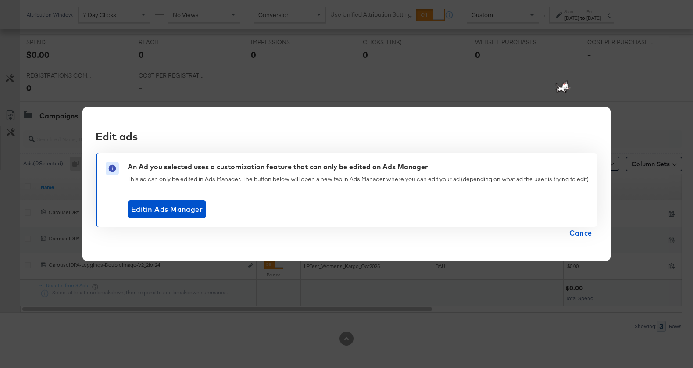
click at [578, 230] on span "Cancel" at bounding box center [581, 233] width 25 height 12
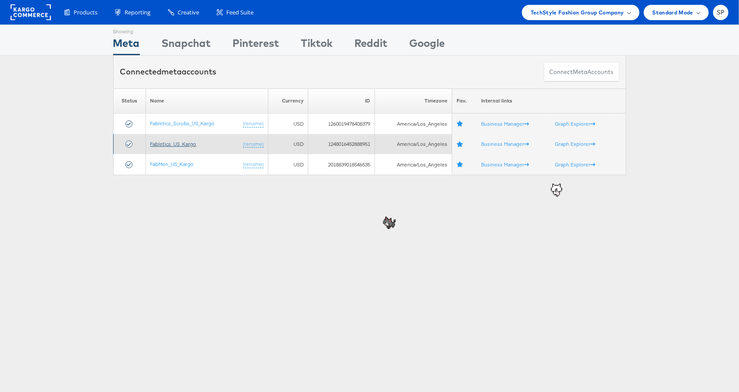
click at [171, 143] on link "Fabletics_US_Kargo" at bounding box center [173, 144] width 46 height 7
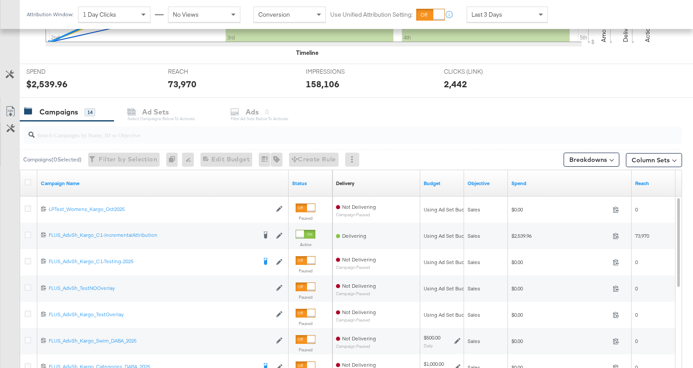
scroll to position [401, 0]
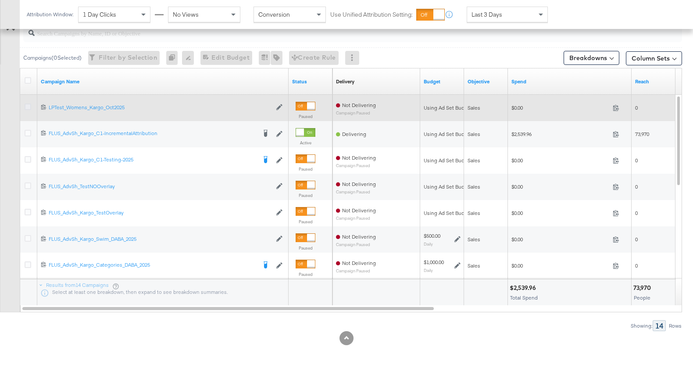
click at [29, 106] on icon at bounding box center [28, 106] width 7 height 7
click at [0, 0] on input "checkbox" at bounding box center [0, 0] width 0 height 0
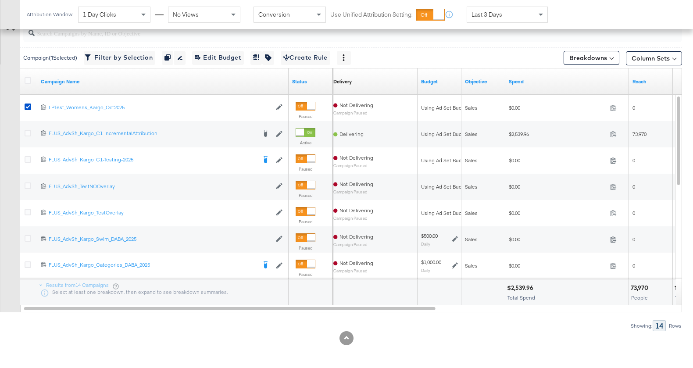
scroll to position [372, 0]
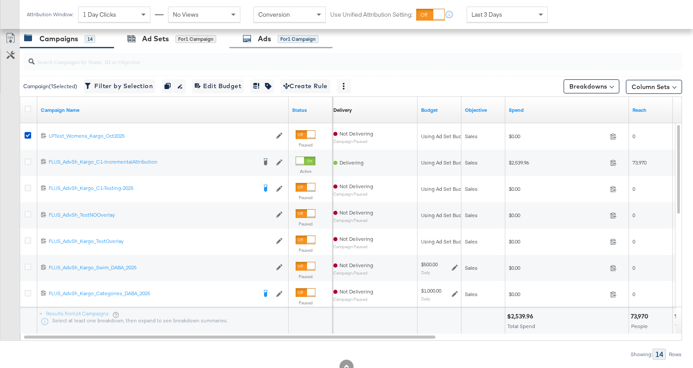
click at [266, 40] on div "Ads" at bounding box center [264, 39] width 13 height 10
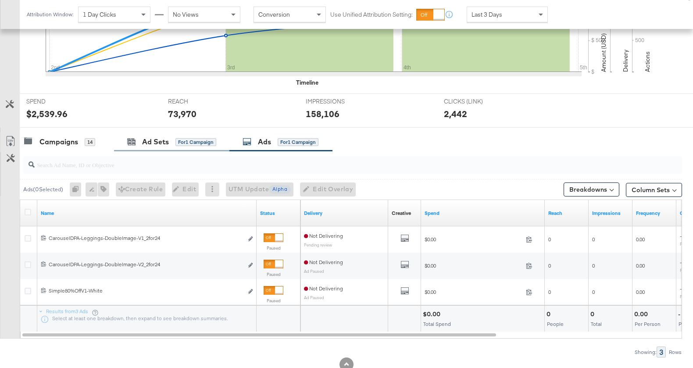
scroll to position [296, 0]
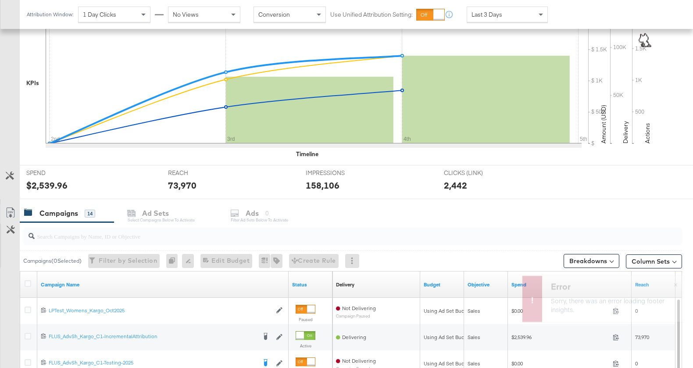
scroll to position [401, 0]
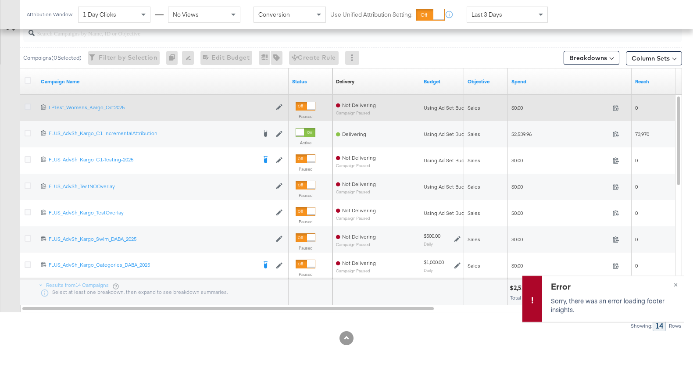
click at [29, 104] on icon at bounding box center [28, 106] width 7 height 7
click at [0, 0] on input "checkbox" at bounding box center [0, 0] width 0 height 0
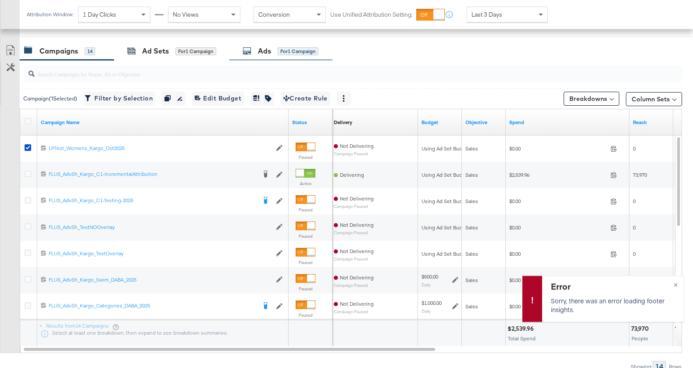
click at [262, 55] on div "Ads for 1 Campaign" at bounding box center [280, 51] width 103 height 19
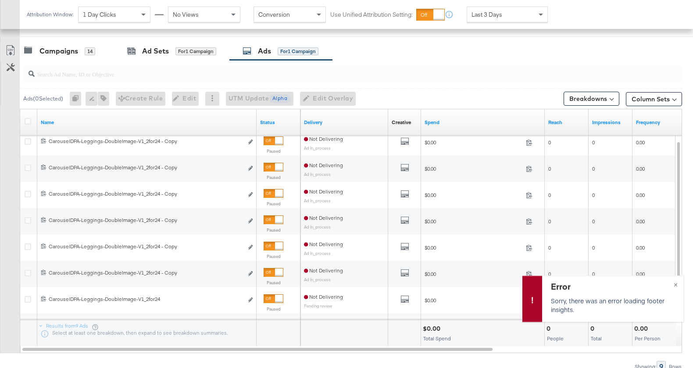
scroll to position [374, 0]
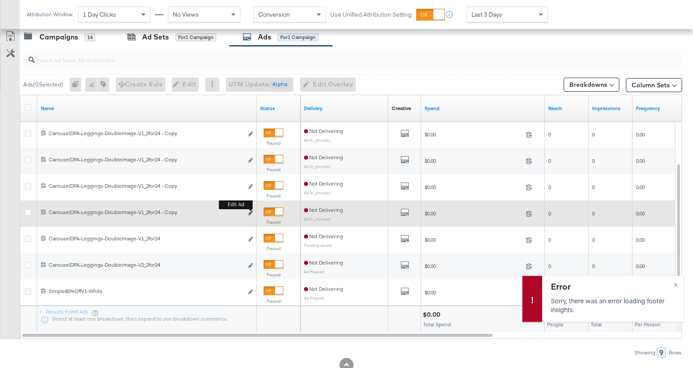
click at [251, 211] on icon "link" at bounding box center [250, 212] width 4 height 5
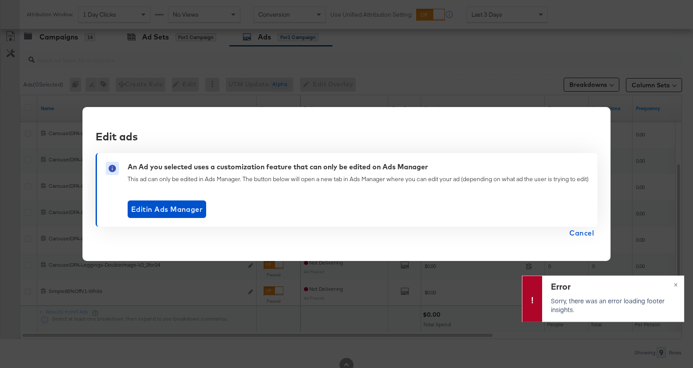
click at [579, 236] on span "Cancel" at bounding box center [581, 233] width 25 height 12
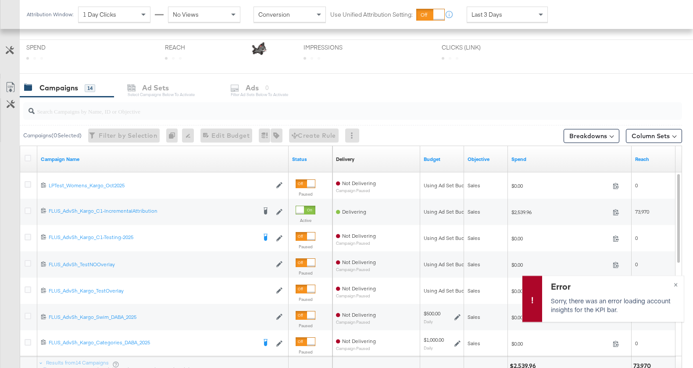
scroll to position [301, 0]
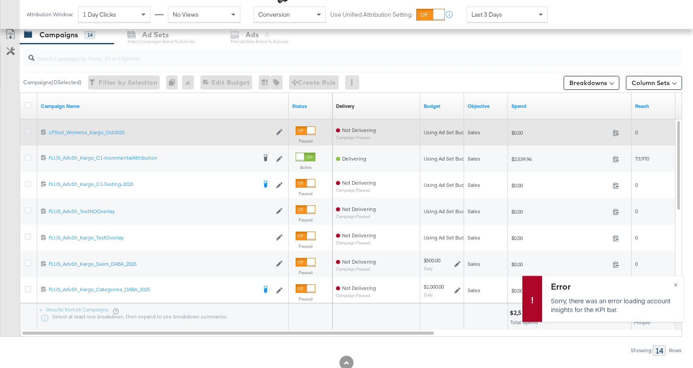
click at [28, 132] on icon at bounding box center [28, 131] width 7 height 7
click at [0, 0] on input "checkbox" at bounding box center [0, 0] width 0 height 0
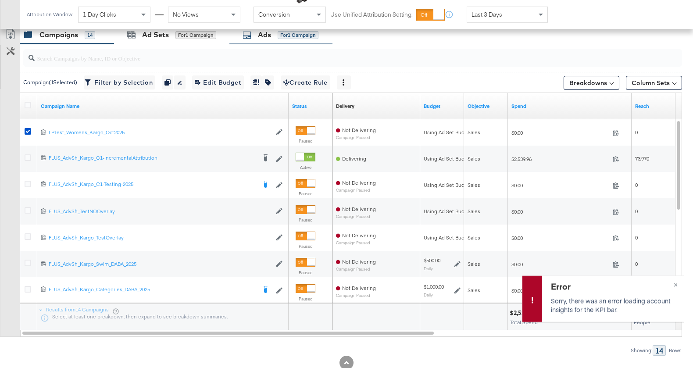
click at [244, 36] on icon at bounding box center [247, 35] width 9 height 9
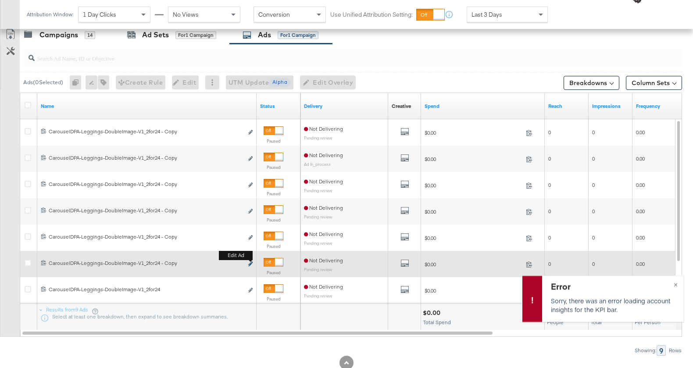
click at [250, 260] on button "Edit ad" at bounding box center [250, 264] width 5 height 9
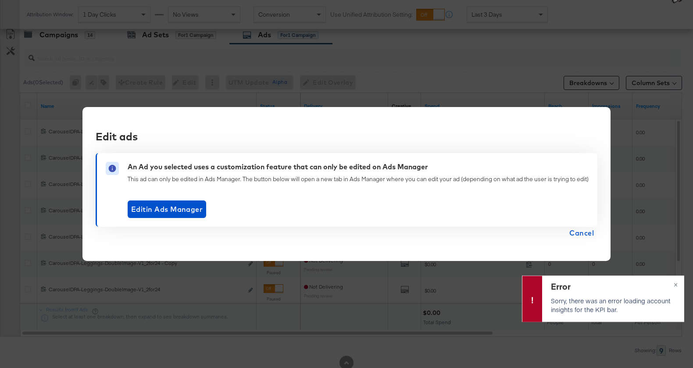
click at [589, 232] on span "Cancel" at bounding box center [581, 233] width 25 height 12
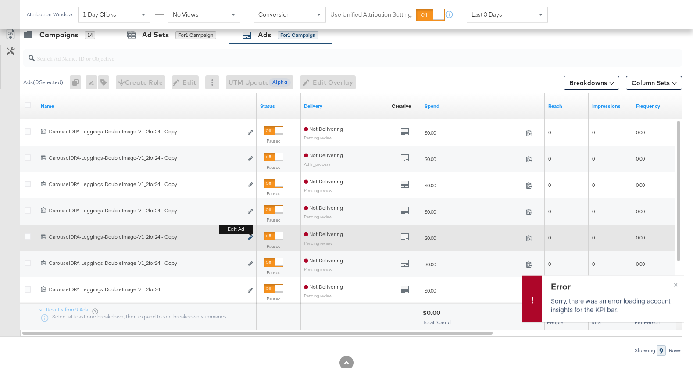
click at [252, 238] on icon "link" at bounding box center [250, 237] width 4 height 5
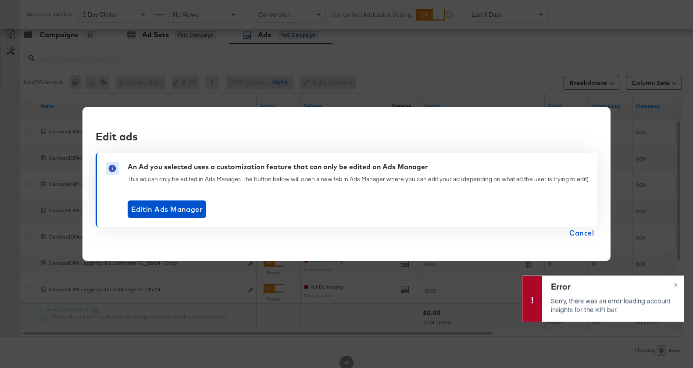
click at [584, 235] on span "Cancel" at bounding box center [581, 233] width 25 height 12
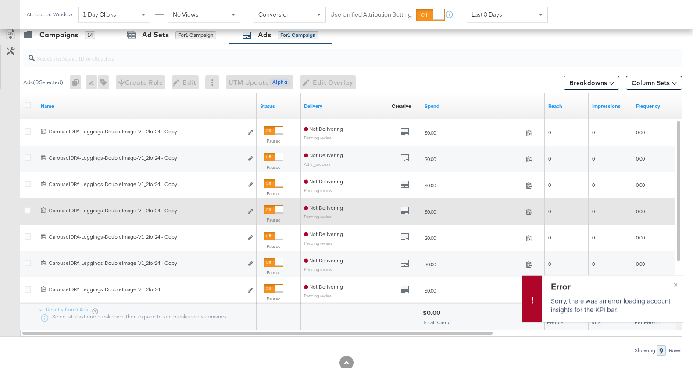
click at [253, 211] on div "120235608125210700 CarouselDPA-Leggings-DoubleImage-V1_2for24 - Copy CarouselDP…" at bounding box center [146, 211] width 219 height 16
click at [251, 211] on icon "link" at bounding box center [250, 211] width 4 height 5
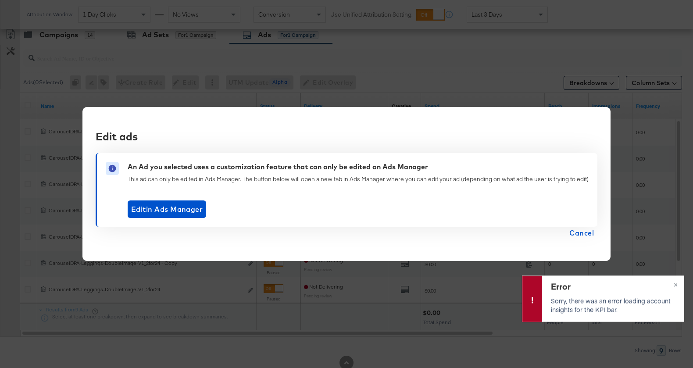
click at [588, 231] on span "Cancel" at bounding box center [581, 233] width 25 height 12
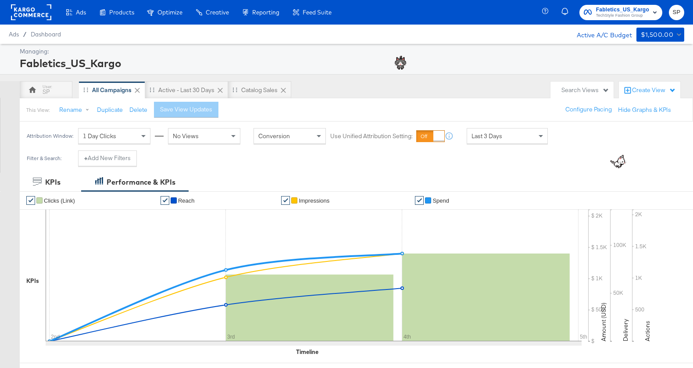
scroll to position [401, 0]
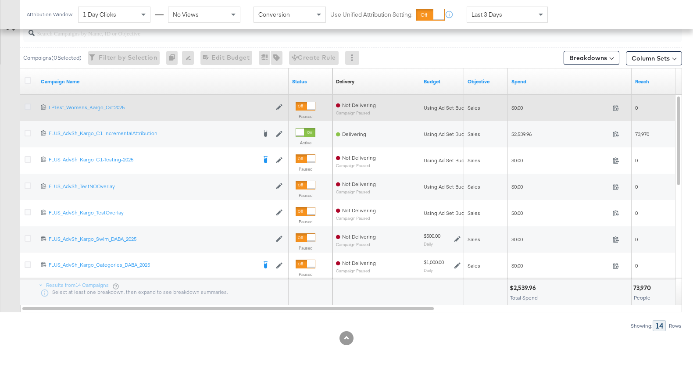
click at [25, 105] on icon at bounding box center [28, 106] width 7 height 7
click at [0, 0] on input "checkbox" at bounding box center [0, 0] width 0 height 0
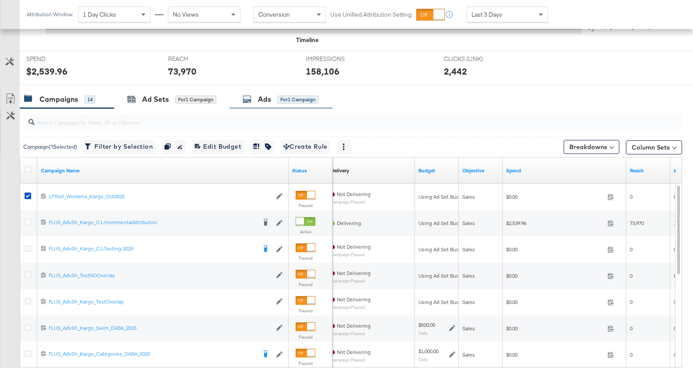
click at [252, 98] on div "Ads for 1 Campaign" at bounding box center [281, 99] width 76 height 10
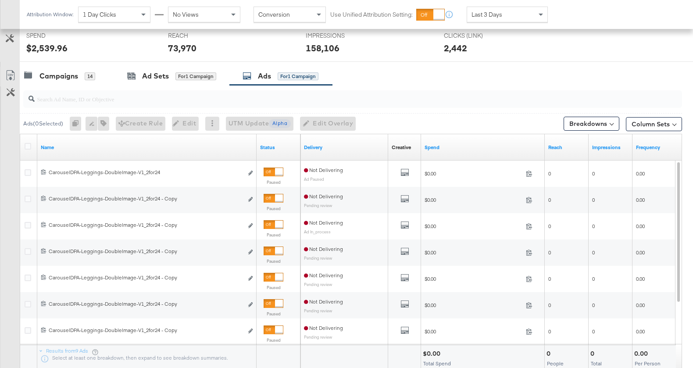
scroll to position [338, 0]
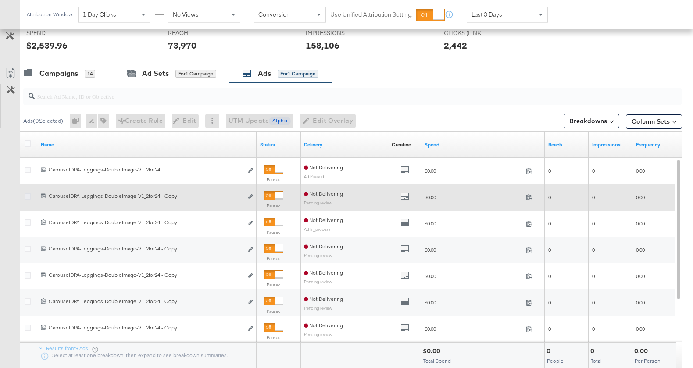
click at [27, 195] on icon at bounding box center [28, 196] width 7 height 7
click at [0, 0] on input "checkbox" at bounding box center [0, 0] width 0 height 0
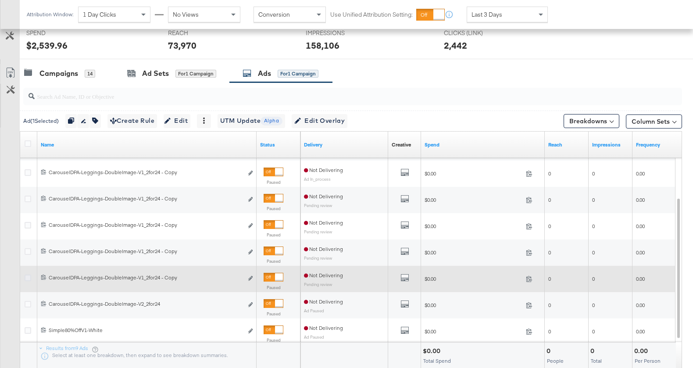
click at [27, 276] on icon at bounding box center [28, 278] width 7 height 7
click at [0, 0] on input "checkbox" at bounding box center [0, 0] width 0 height 0
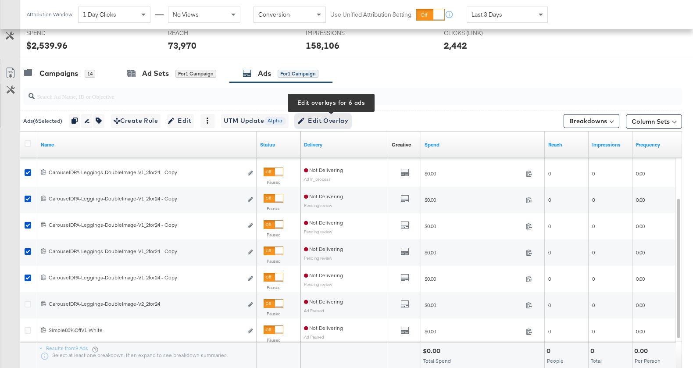
click at [315, 123] on span "Edit Overlay Edit overlays for 6 ads" at bounding box center [323, 120] width 50 height 11
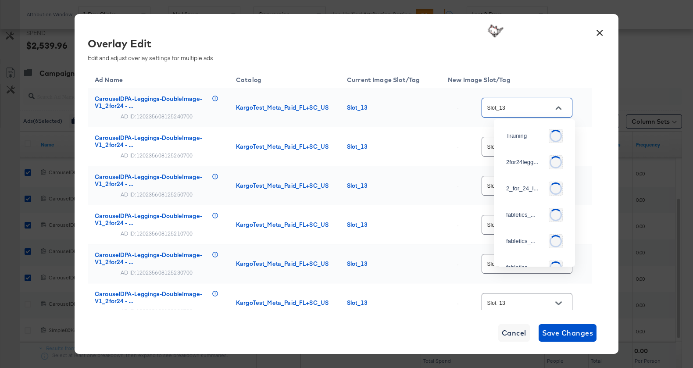
click at [522, 108] on input "Slot_13" at bounding box center [519, 108] width 69 height 10
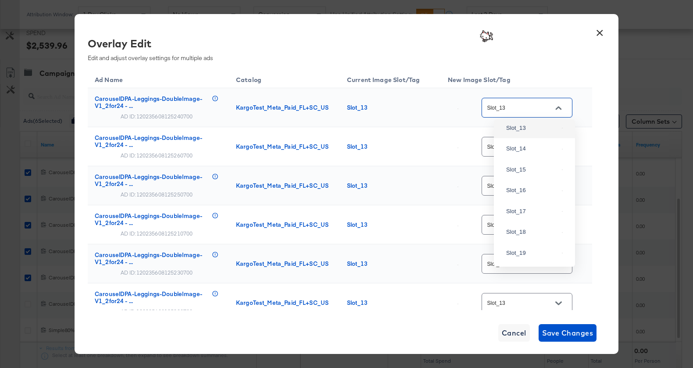
scroll to position [752, 0]
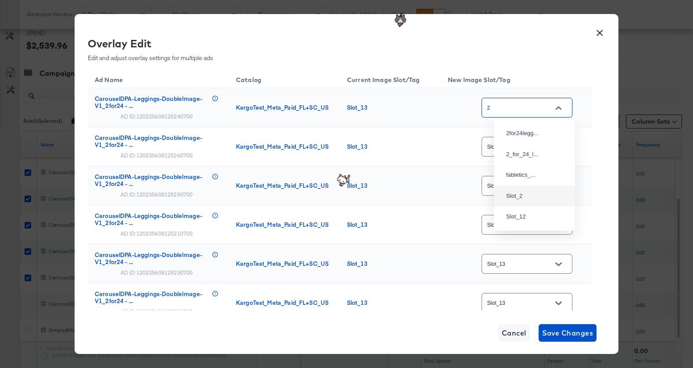
click at [515, 200] on div "Slot_2" at bounding box center [532, 196] width 52 height 9
type input "Slot_2"
click at [515, 146] on input "Slot_13" at bounding box center [519, 147] width 69 height 10
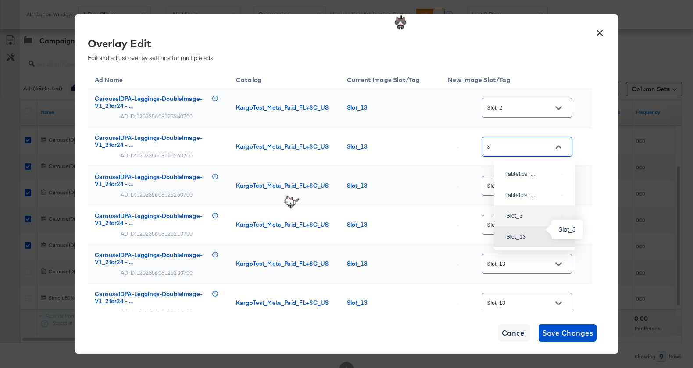
scroll to position [373, 0]
click at [519, 218] on div "Slot_3" at bounding box center [532, 214] width 52 height 9
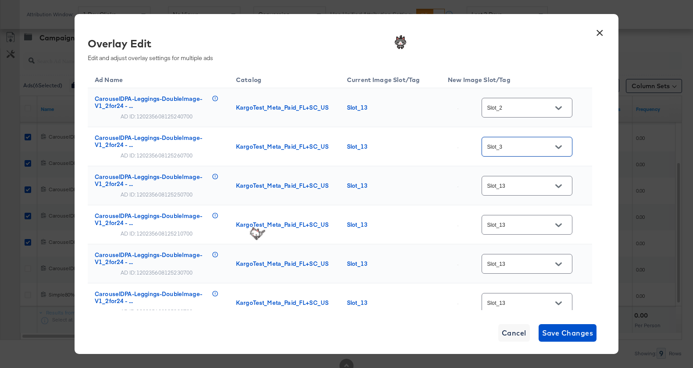
type input "Slot_3"
click at [519, 182] on input "Slot_13" at bounding box center [519, 186] width 69 height 10
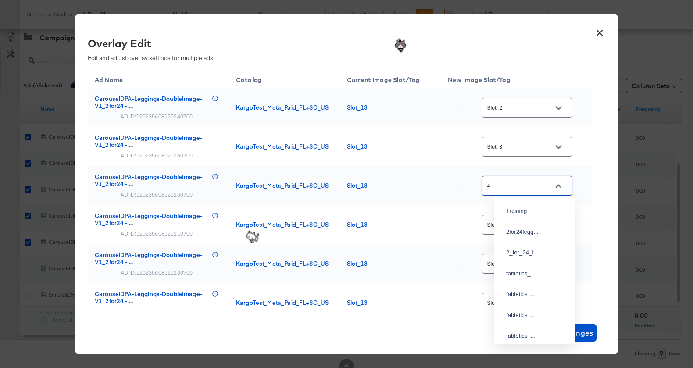
scroll to position [0, 0]
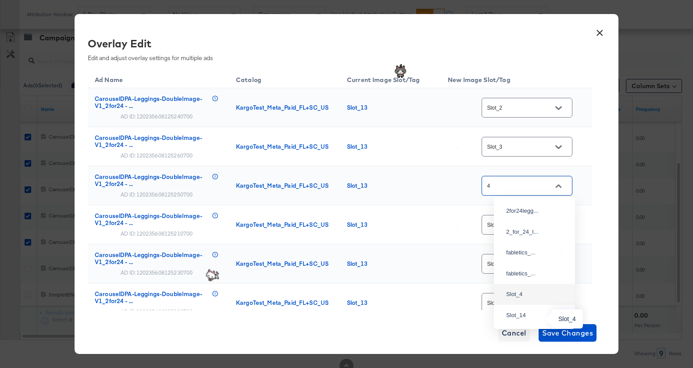
click at [522, 299] on div "Slot_4" at bounding box center [532, 294] width 52 height 9
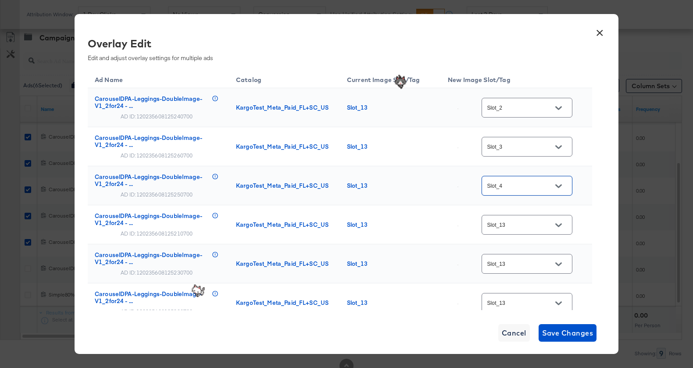
click at [516, 219] on div "Slot_13" at bounding box center [526, 225] width 91 height 20
type input "Slot_4"
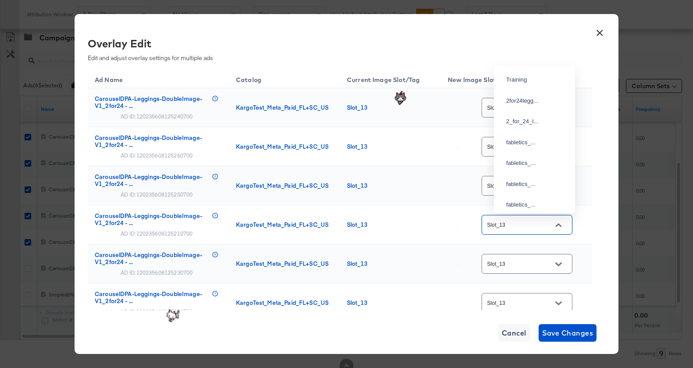
click at [517, 228] on input "Slot_13" at bounding box center [519, 225] width 69 height 10
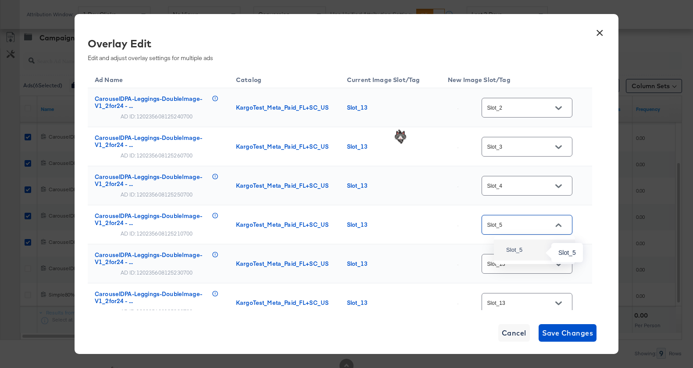
click at [520, 250] on div "Slot_5" at bounding box center [532, 250] width 52 height 9
type input "Slot_5"
click at [513, 261] on input "Slot_13" at bounding box center [519, 264] width 69 height 10
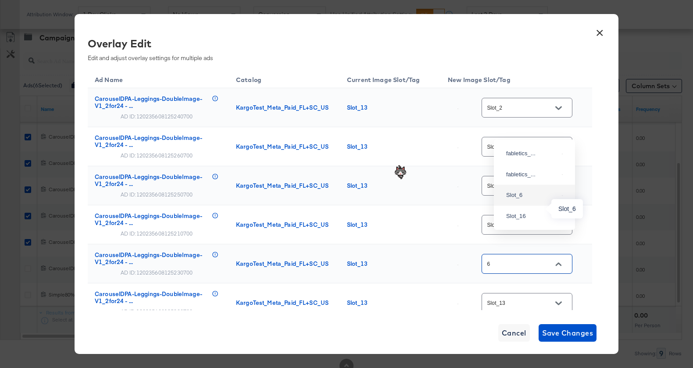
click at [518, 200] on div "Slot_6" at bounding box center [532, 195] width 52 height 9
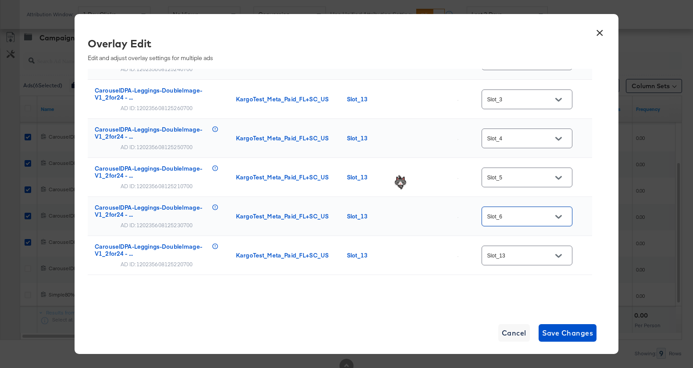
scroll to position [55, 0]
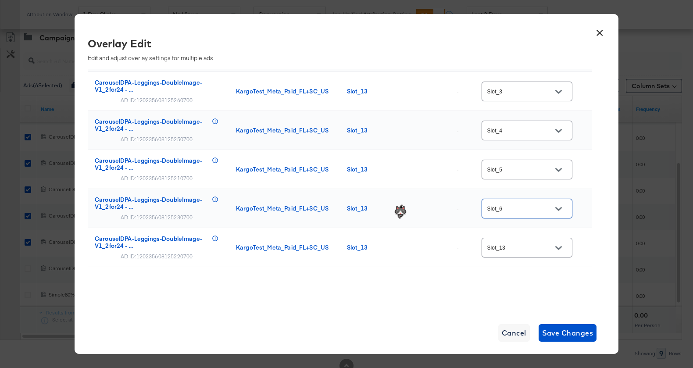
type input "Slot_6"
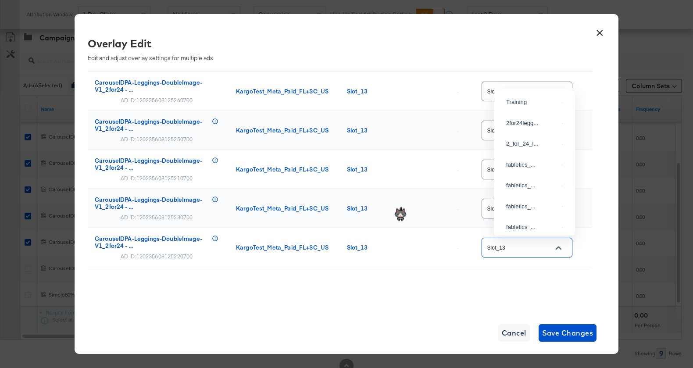
click at [519, 243] on input "Slot_13" at bounding box center [519, 248] width 69 height 10
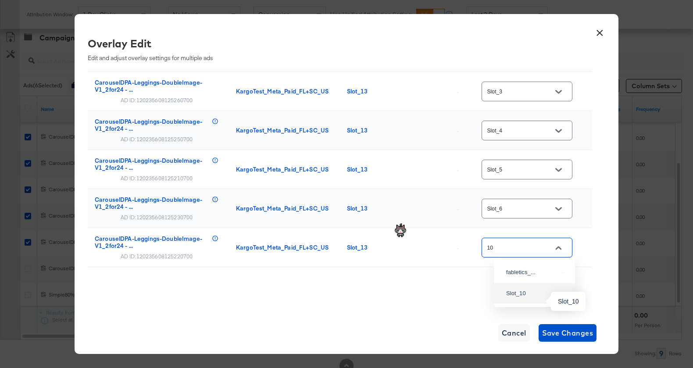
click at [536, 298] on div "Slot_10" at bounding box center [532, 293] width 52 height 9
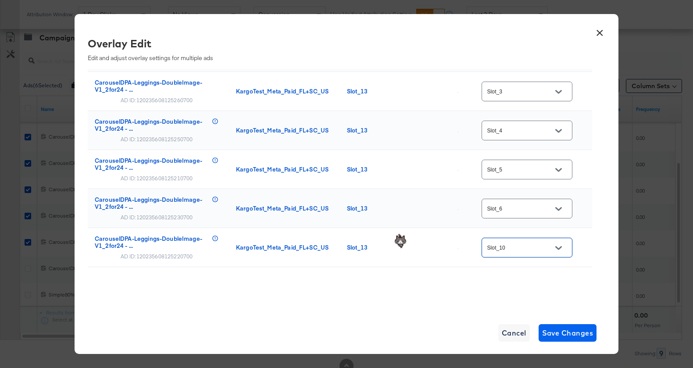
type input "Slot_10"
click at [557, 333] on span "Save Changes" at bounding box center [567, 333] width 51 height 12
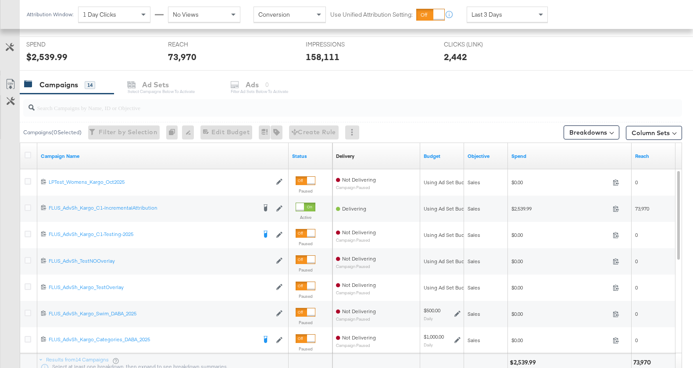
scroll to position [401, 0]
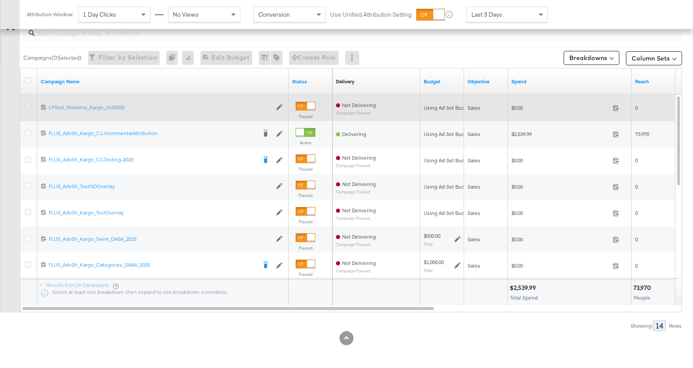
click at [28, 104] on icon at bounding box center [28, 106] width 7 height 7
click at [0, 0] on input "checkbox" at bounding box center [0, 0] width 0 height 0
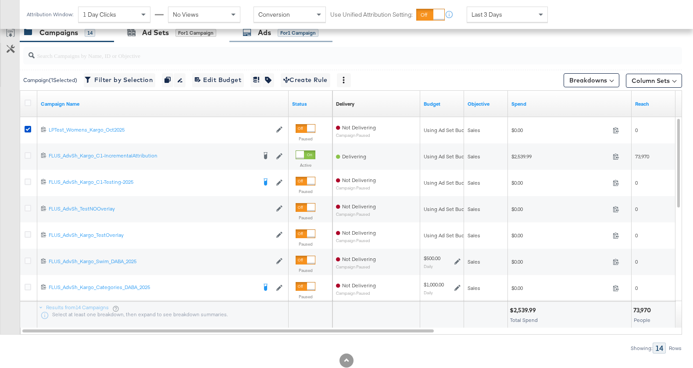
click at [267, 36] on div "Ads" at bounding box center [264, 33] width 13 height 10
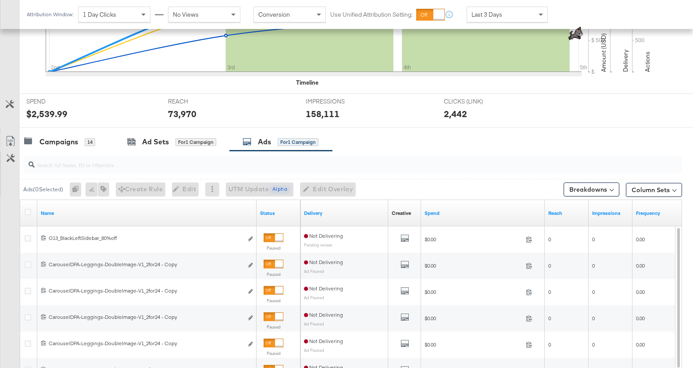
scroll to position [378, 0]
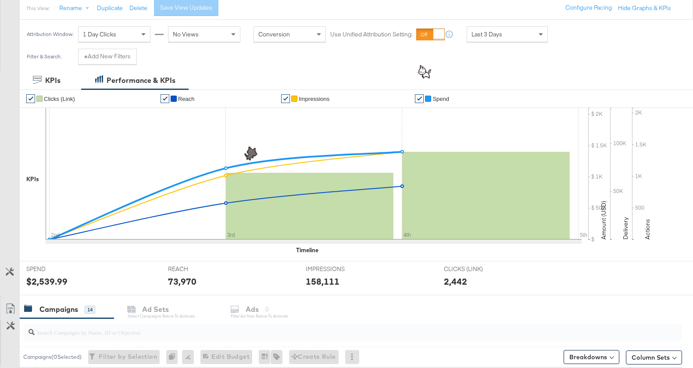
scroll to position [401, 0]
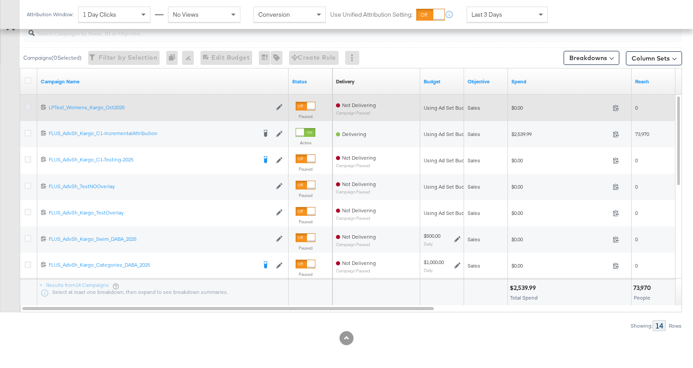
click at [27, 105] on icon at bounding box center [28, 106] width 7 height 7
click at [0, 0] on input "checkbox" at bounding box center [0, 0] width 0 height 0
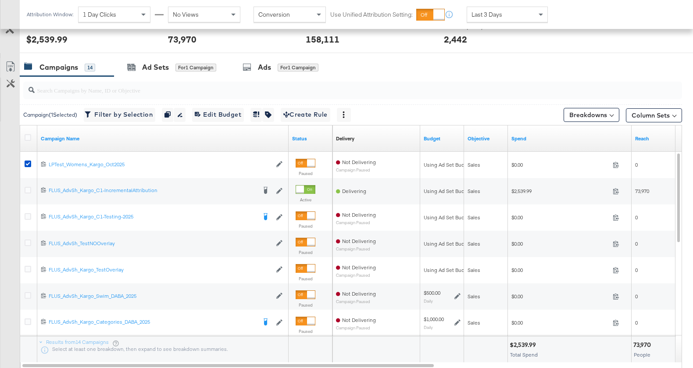
scroll to position [337, 0]
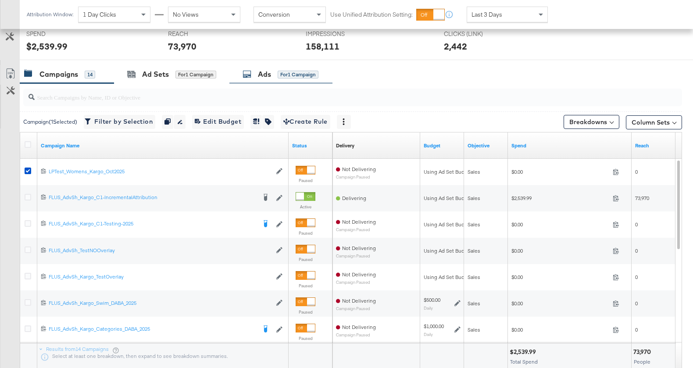
click at [268, 71] on div "Ads" at bounding box center [264, 74] width 13 height 10
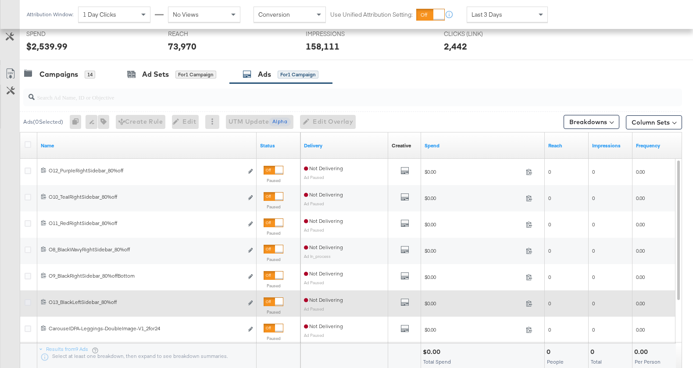
click at [28, 300] on icon at bounding box center [28, 302] width 7 height 7
click at [0, 0] on input "checkbox" at bounding box center [0, 0] width 0 height 0
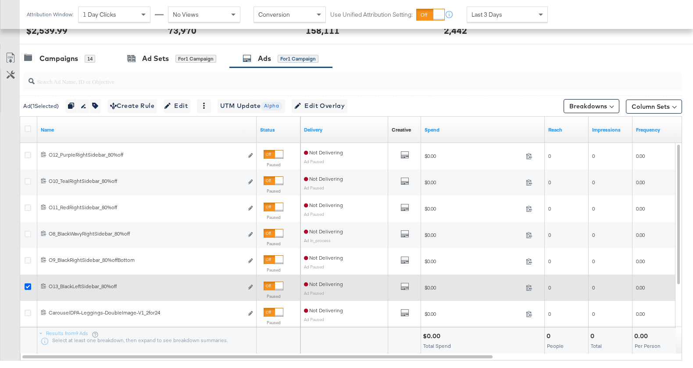
scroll to position [338, 0]
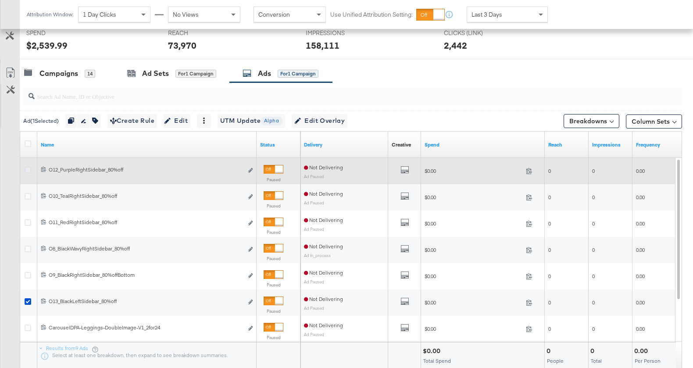
click at [29, 169] on icon at bounding box center [28, 170] width 7 height 7
click at [0, 0] on input "checkbox" at bounding box center [0, 0] width 0 height 0
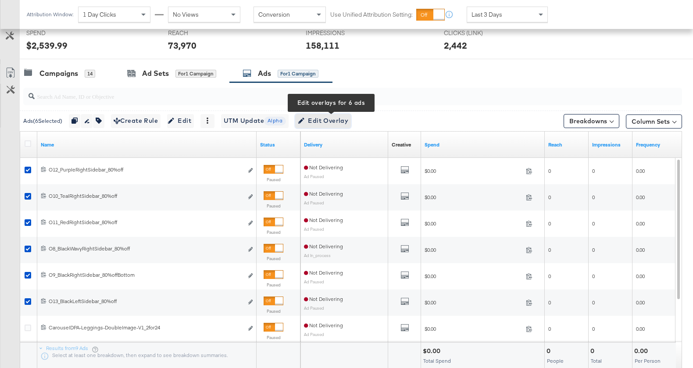
click at [324, 119] on span "Edit Overlay Edit overlays for 6 ads" at bounding box center [323, 120] width 50 height 11
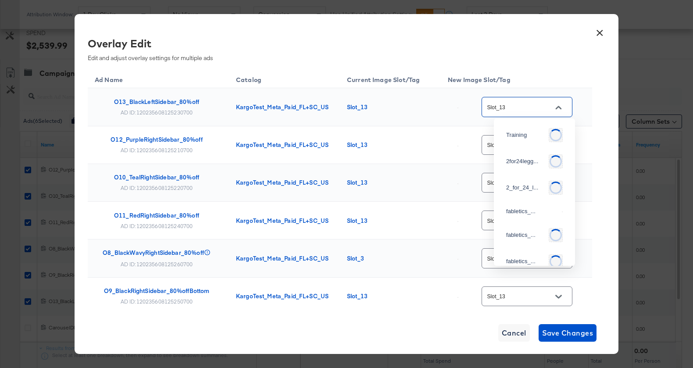
click at [534, 103] on input "Slot_13" at bounding box center [519, 107] width 69 height 10
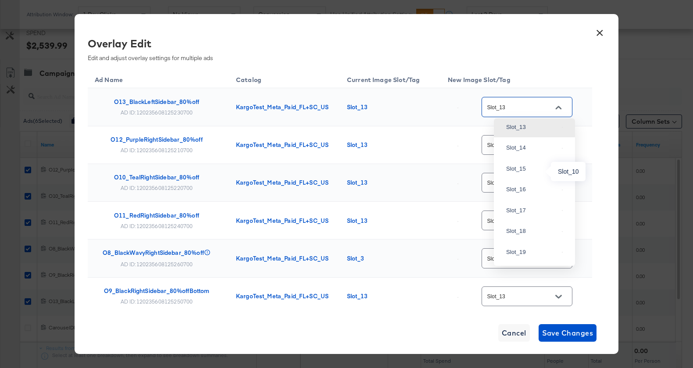
click at [523, 69] on div "Slot_10" at bounding box center [532, 64] width 52 height 9
type input "Slot_10"
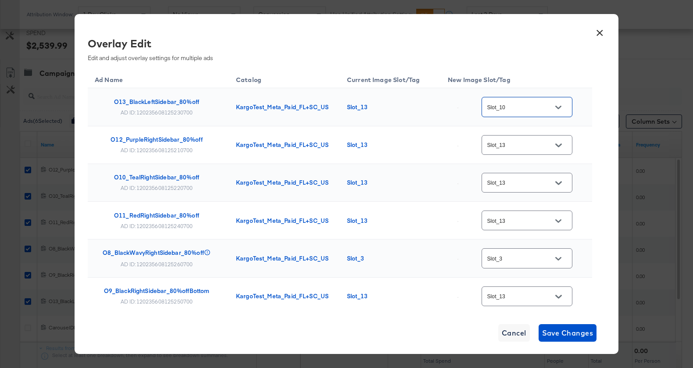
click at [520, 143] on input "Slot_13" at bounding box center [519, 145] width 69 height 10
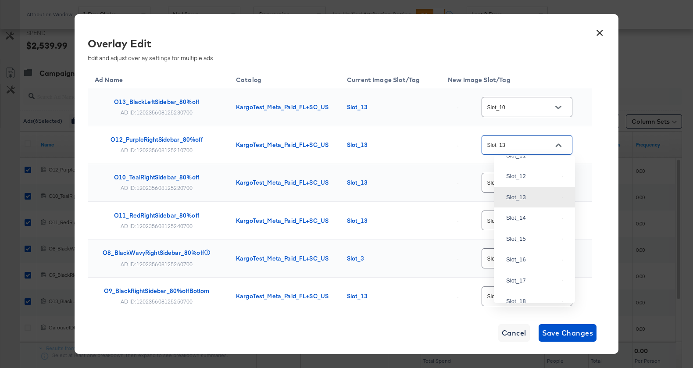
scroll to position [659, 0]
click at [528, 57] on div "Slot_6" at bounding box center [532, 52] width 52 height 9
type input "Slot_6"
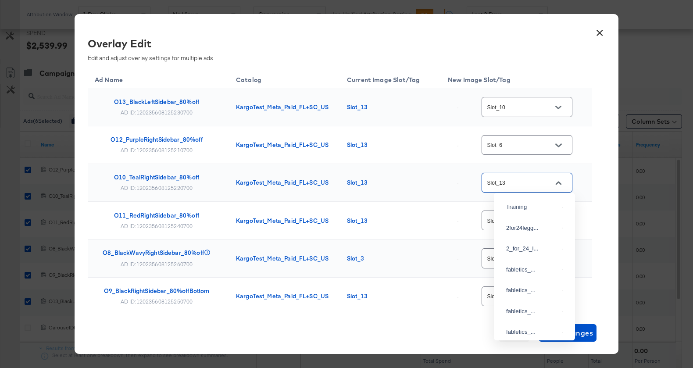
click at [520, 182] on input "Slot_13" at bounding box center [519, 183] width 69 height 10
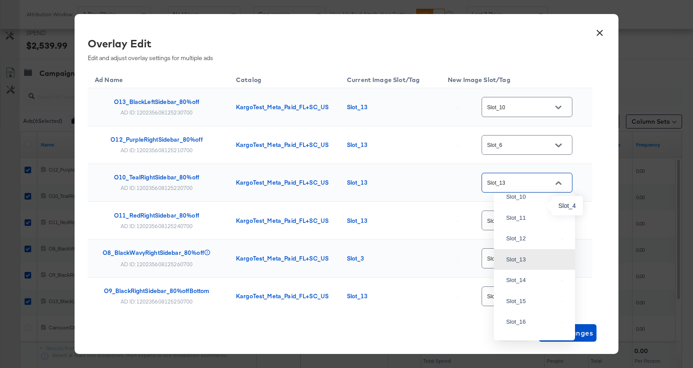
click at [521, 76] on div "Slot_4" at bounding box center [532, 72] width 52 height 9
type input "Slot_4"
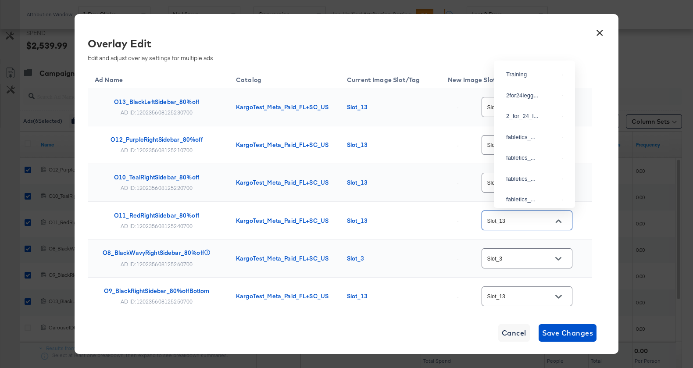
click at [521, 218] on input "Slot_13" at bounding box center [519, 221] width 69 height 10
type input "Slot_5"
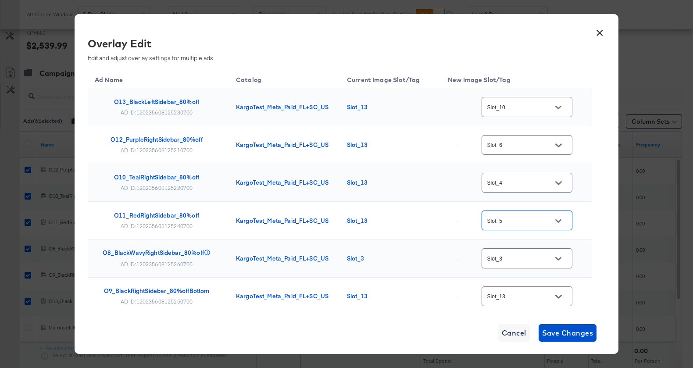
click at [519, 259] on input "Slot_3" at bounding box center [519, 258] width 69 height 10
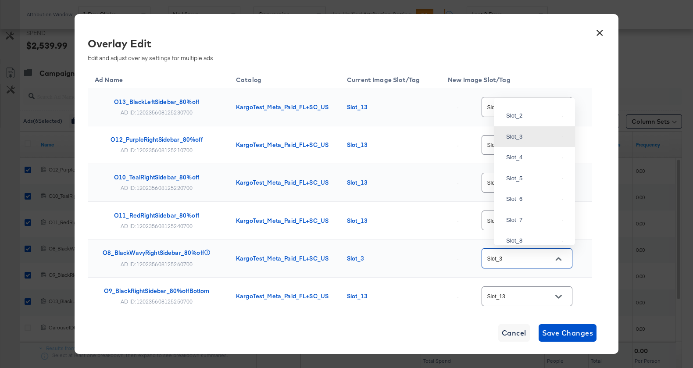
scroll to position [456, 0]
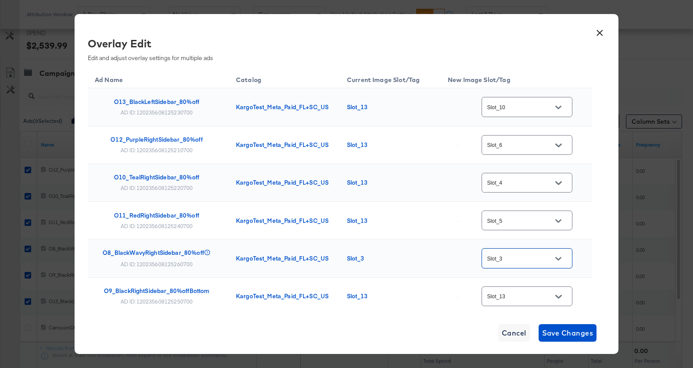
click at [505, 262] on div "Slot_3" at bounding box center [526, 258] width 91 height 20
click at [520, 187] on div "Slot_2" at bounding box center [532, 182] width 52 height 9
type input "Slot_2"
click at [505, 292] on input "Slot_13" at bounding box center [519, 297] width 69 height 10
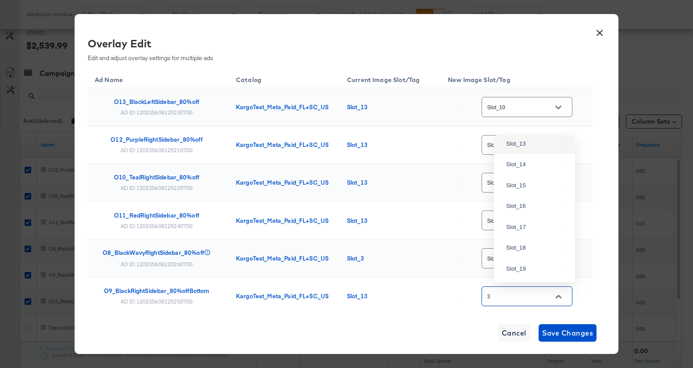
scroll to position [0, 0]
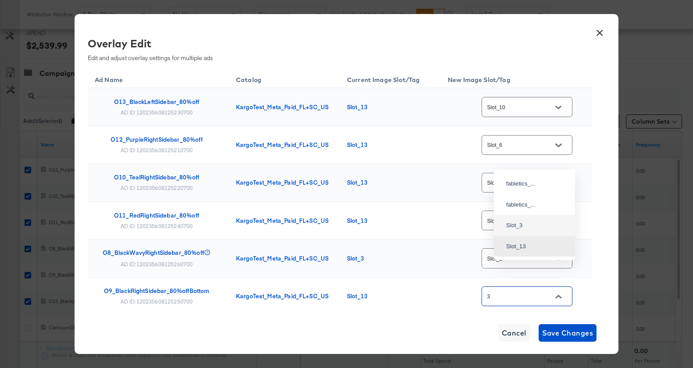
click at [515, 233] on div "Slot_3" at bounding box center [534, 226] width 67 height 16
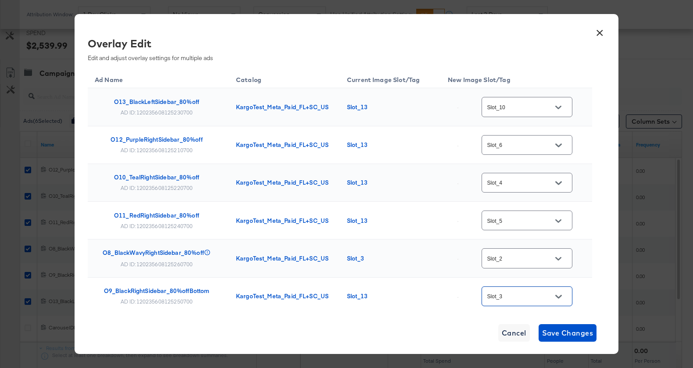
scroll to position [46, 0]
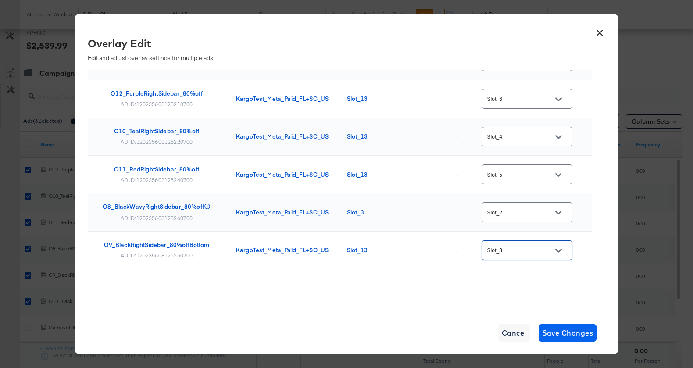
type input "Slot_3"
click at [565, 331] on span "Save Changes" at bounding box center [567, 333] width 51 height 12
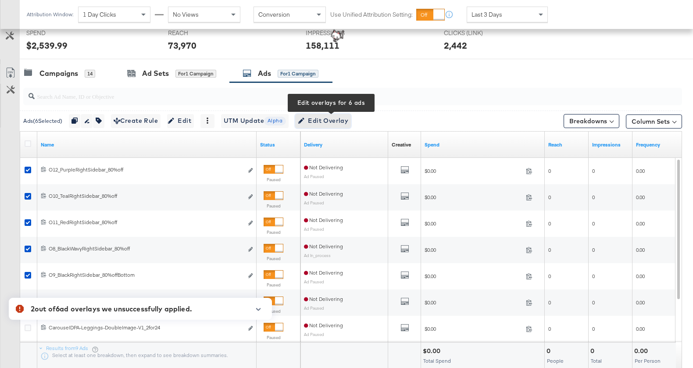
click at [327, 124] on span "Edit Overlay Edit overlays for 6 ads" at bounding box center [323, 120] width 50 height 11
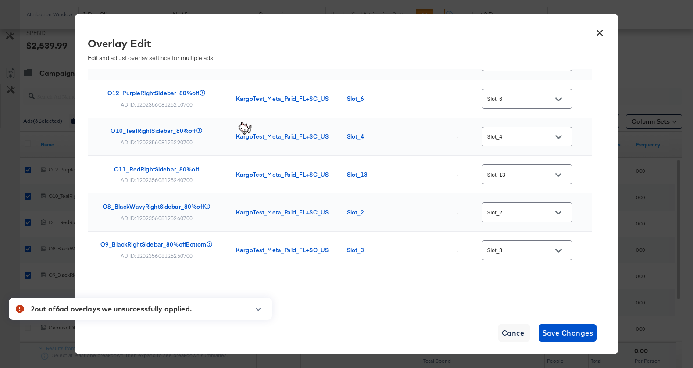
scroll to position [0, 0]
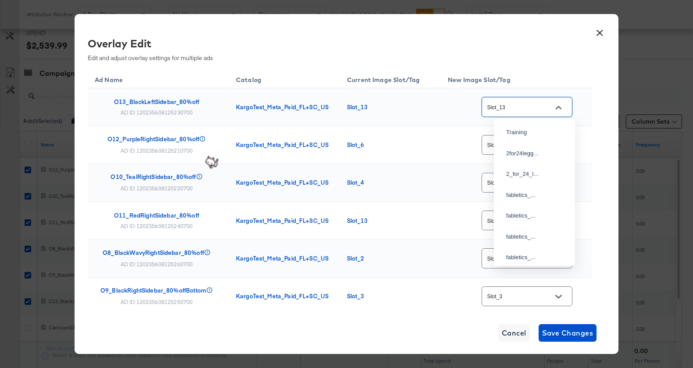
click at [504, 108] on input "Slot_13" at bounding box center [519, 107] width 69 height 10
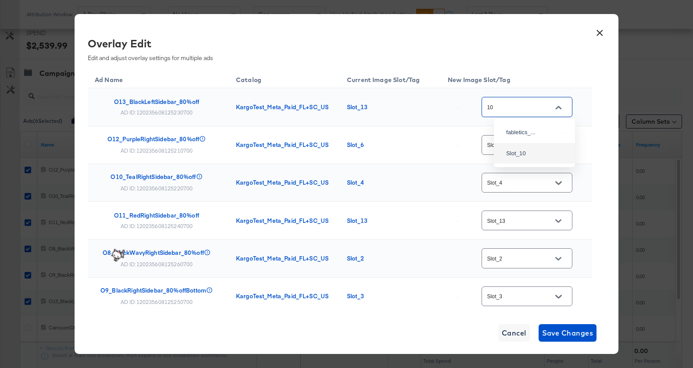
click at [537, 161] on div "Slot_10" at bounding box center [534, 154] width 67 height 16
click at [528, 108] on input "Slot_10" at bounding box center [519, 107] width 69 height 10
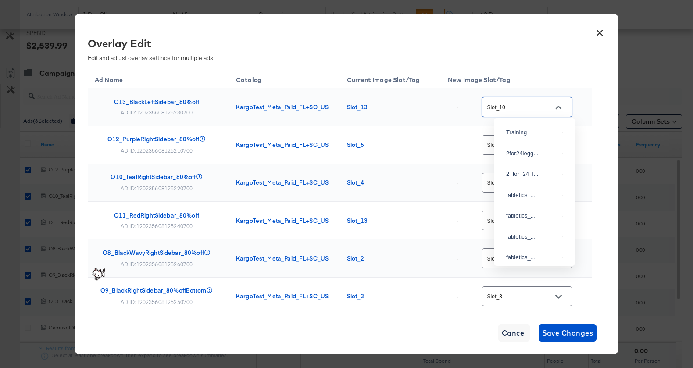
scroll to position [674, 0]
type input "2"
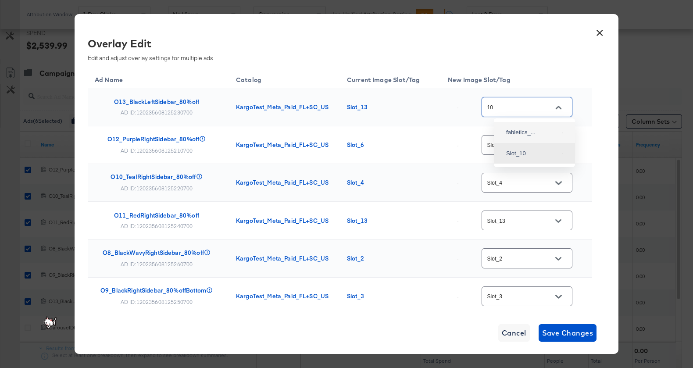
click at [532, 137] on div "fabletics_..." at bounding box center [532, 132] width 52 height 9
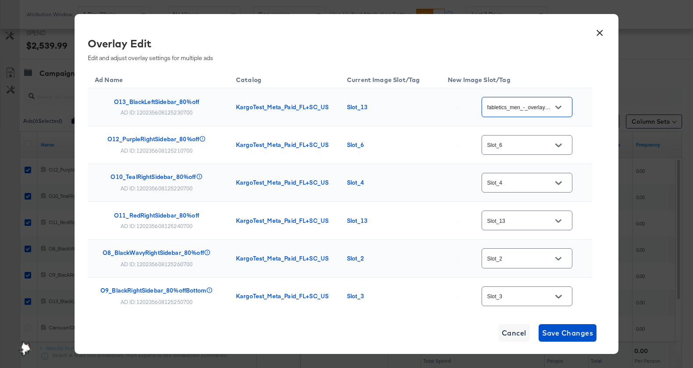
type input "fabletics_men_-_overlay_10"
click at [524, 218] on input "Slot_13" at bounding box center [519, 221] width 69 height 10
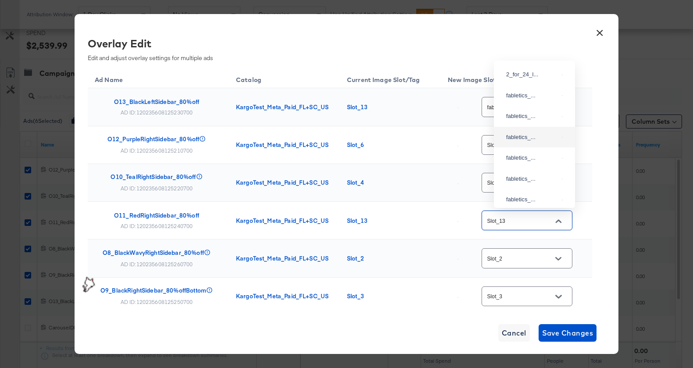
scroll to position [40, 0]
click at [523, 147] on div "fabletics_..." at bounding box center [534, 139] width 67 height 16
type input "fabletics_women_overlay_5"
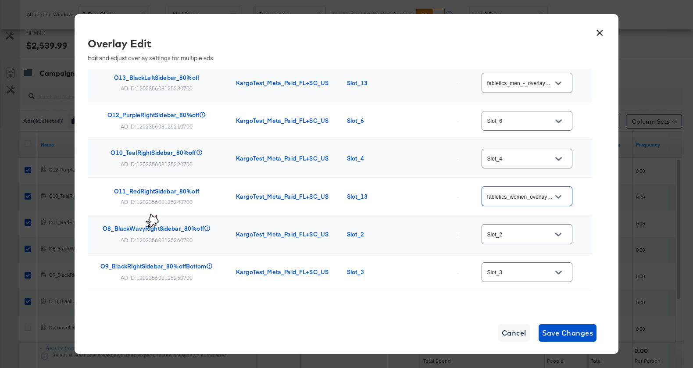
scroll to position [0, 0]
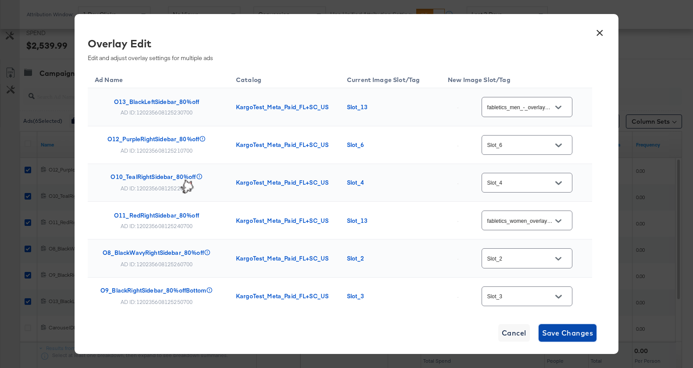
click at [564, 327] on span "Save Changes" at bounding box center [567, 333] width 51 height 12
